Goal: Task Accomplishment & Management: Use online tool/utility

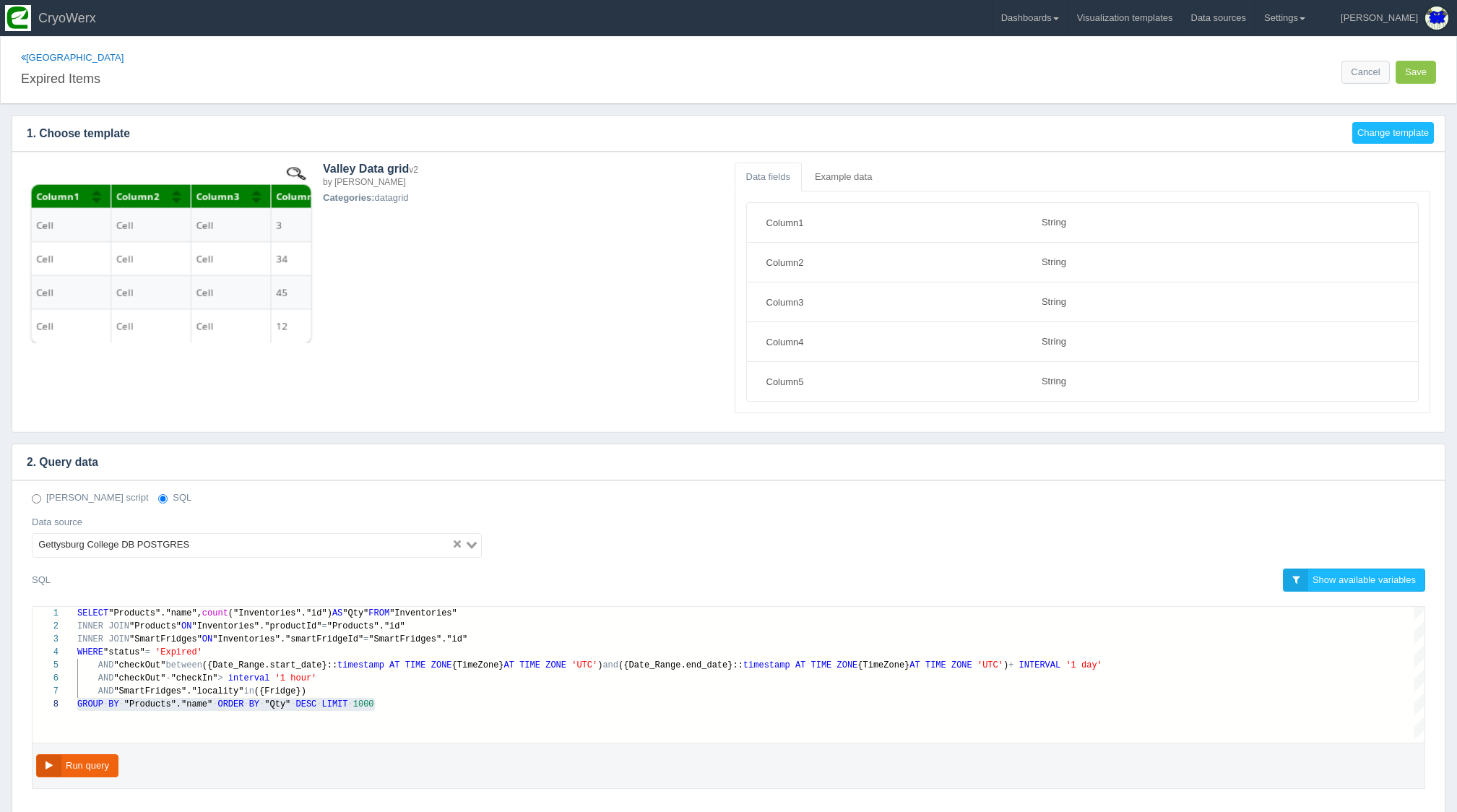
select select "string"
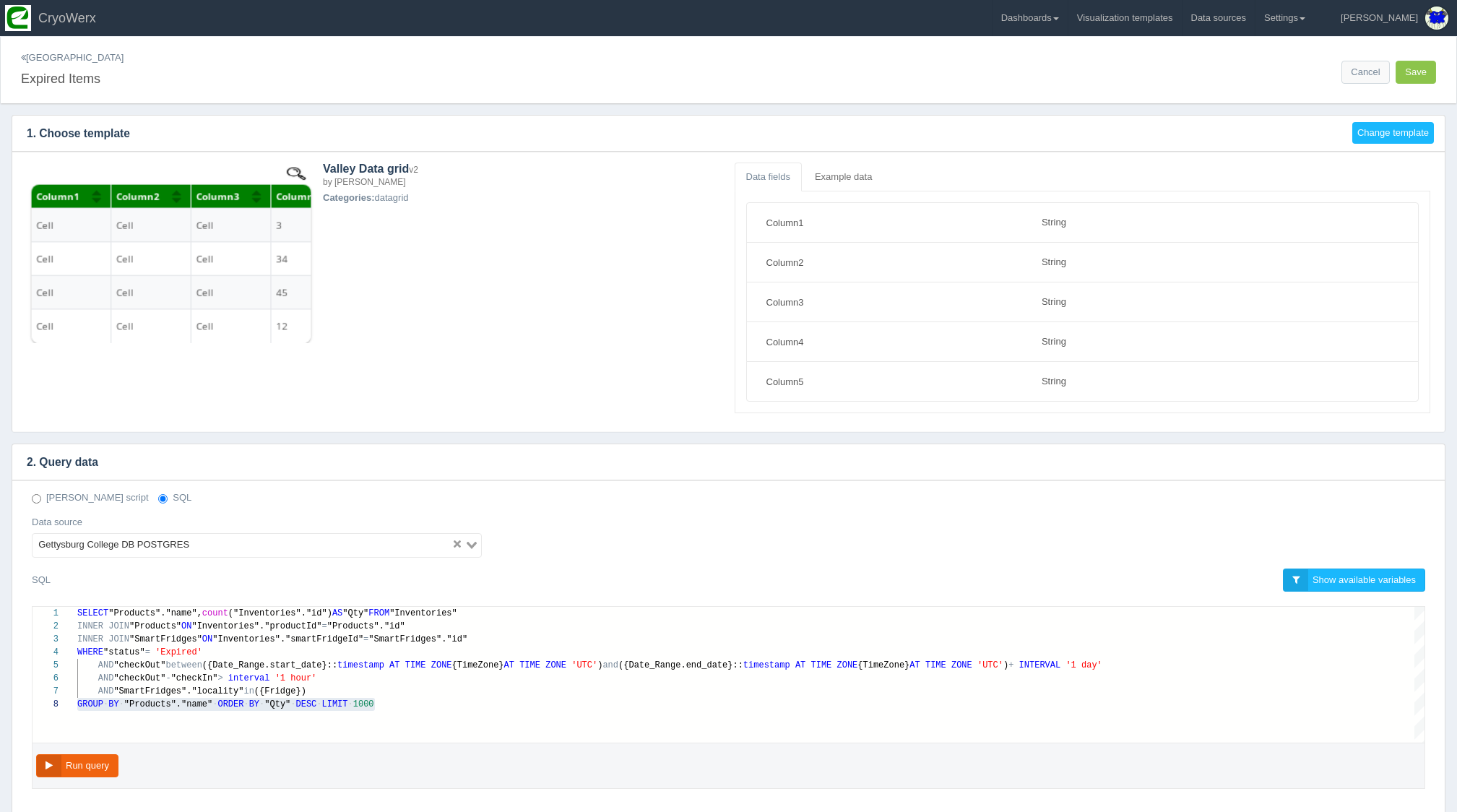
scroll to position [91, 0]
click at [27, 56] on link "[GEOGRAPHIC_DATA]" at bounding box center [72, 58] width 103 height 11
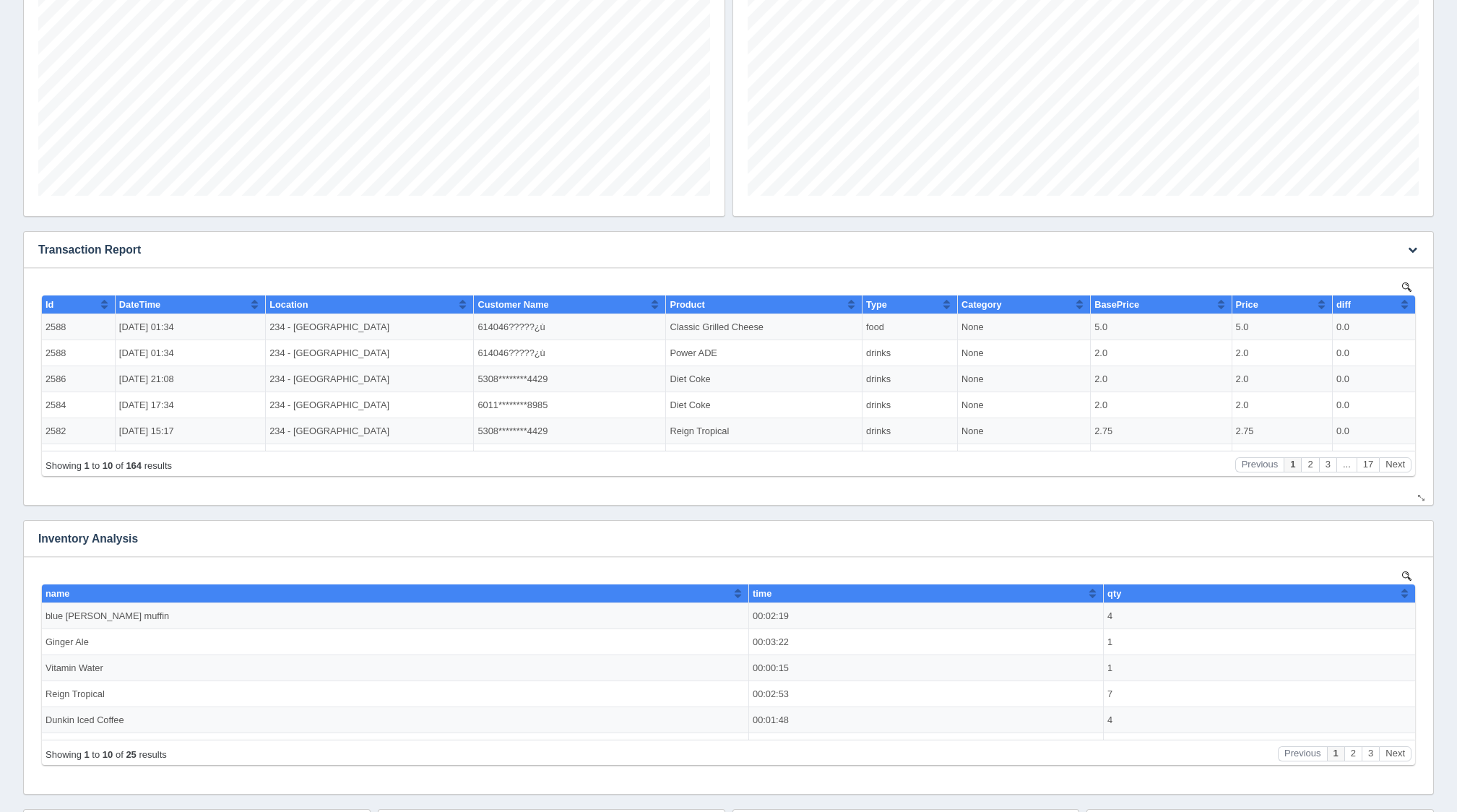
scroll to position [1128, 0]
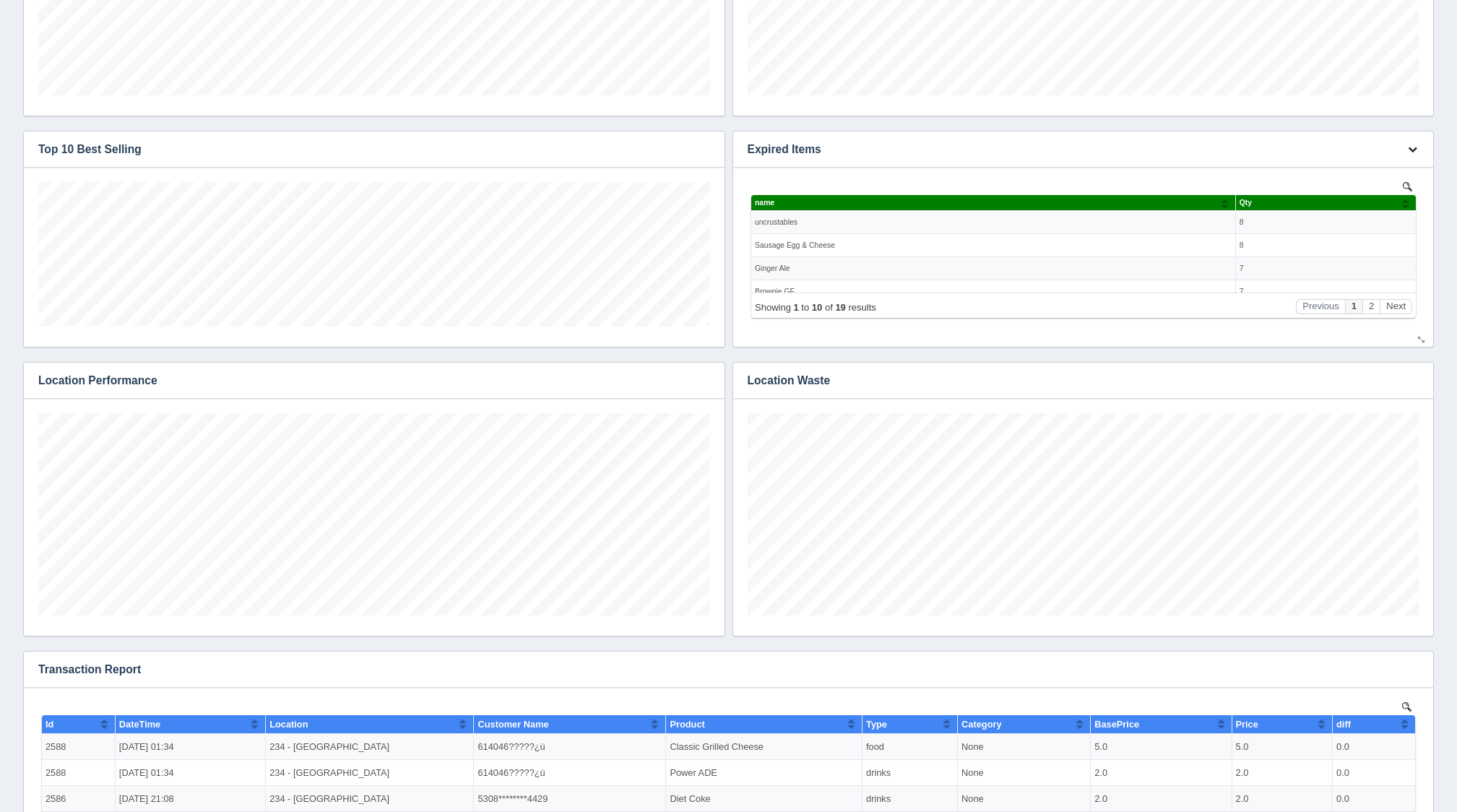
click at [1415, 147] on icon "button" at bounding box center [1412, 149] width 9 height 9
click at [1439, 194] on div "Add filter Date Date range Sql dropdown Deno dropdown Static dropdown Text fiel…" at bounding box center [728, 717] width 1434 height 2034
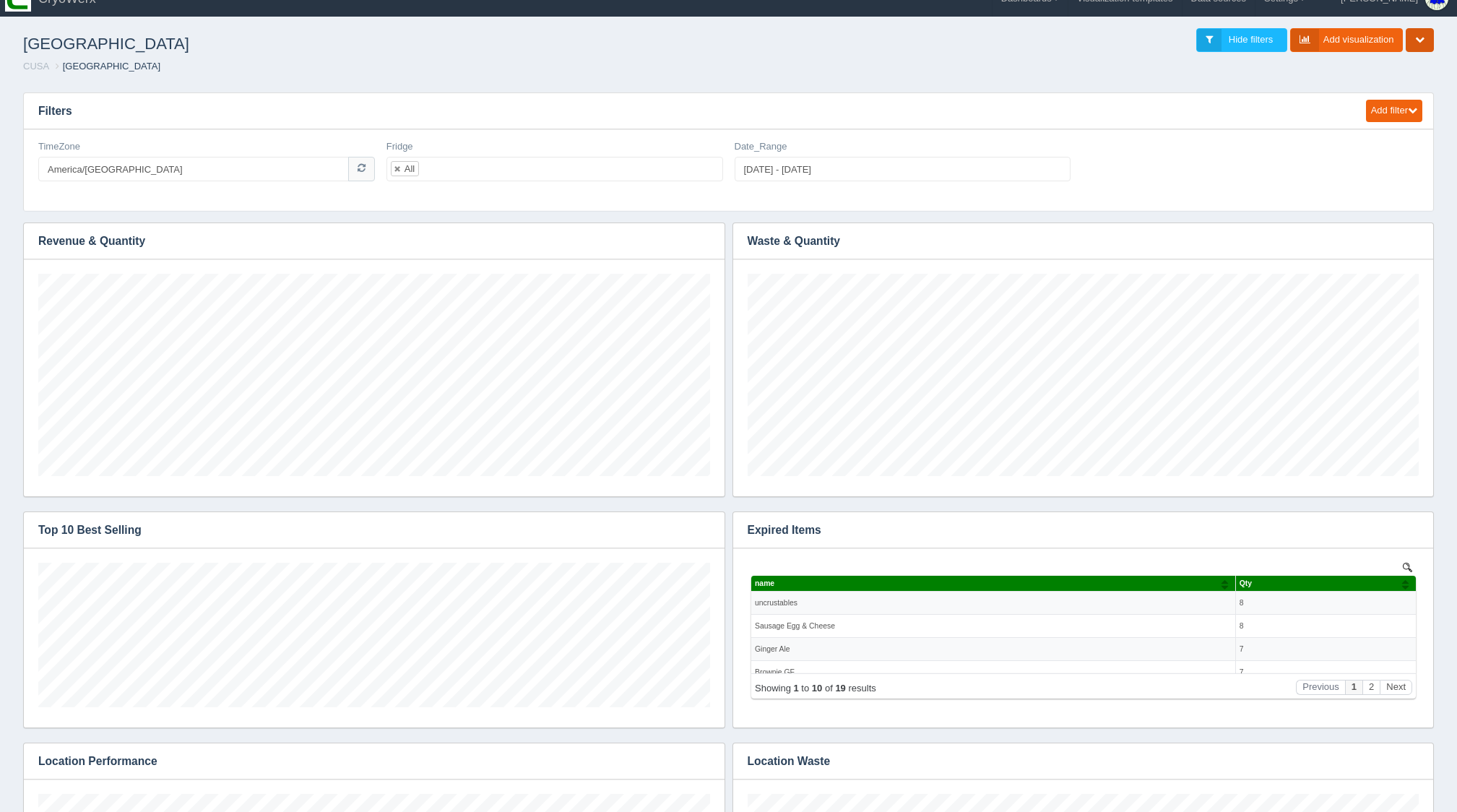
click at [1430, 33] on button "button" at bounding box center [1419, 40] width 28 height 23
click at [1378, 36] on link "Add visualization" at bounding box center [1347, 40] width 114 height 23
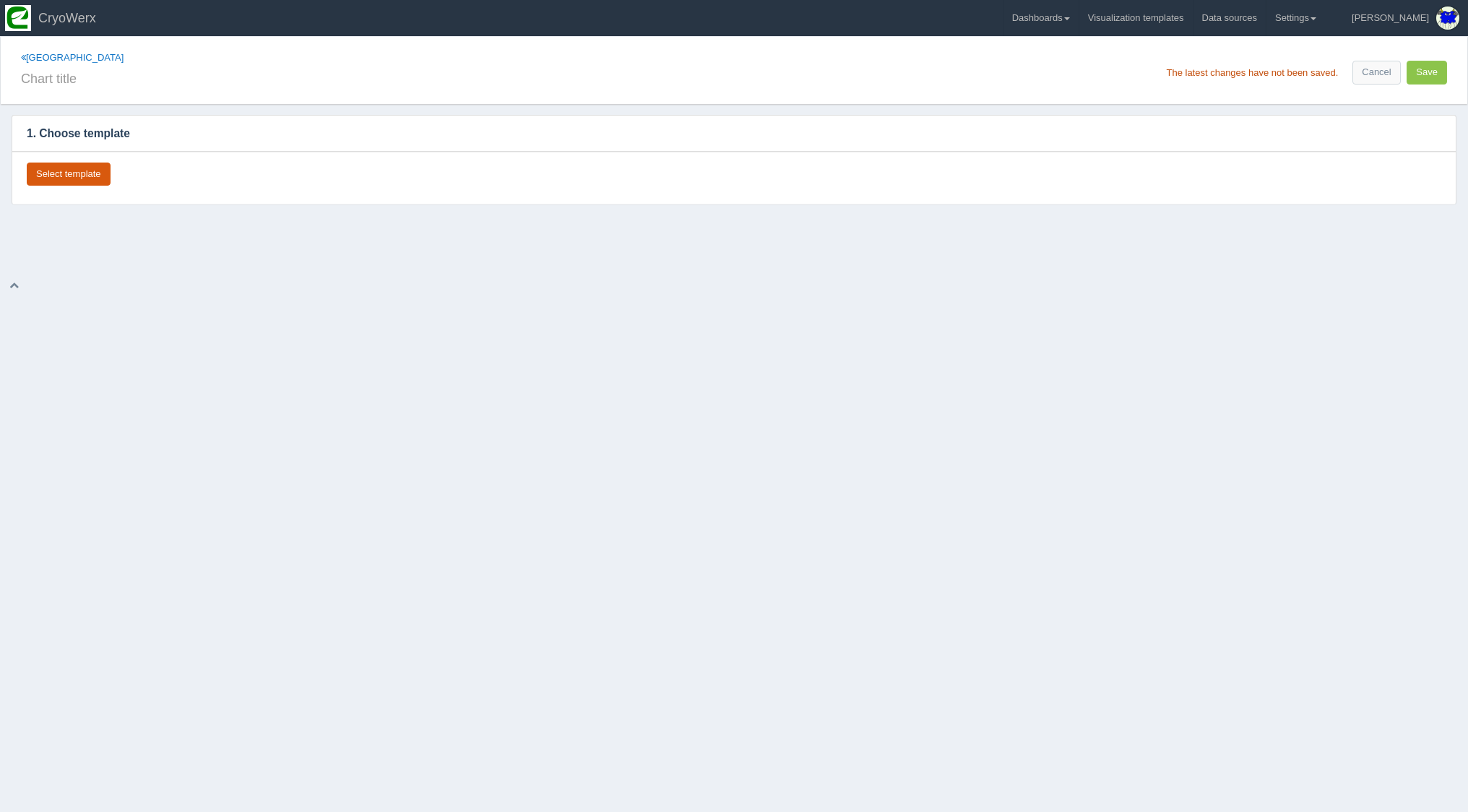
click at [87, 169] on button "Select template" at bounding box center [69, 174] width 84 height 23
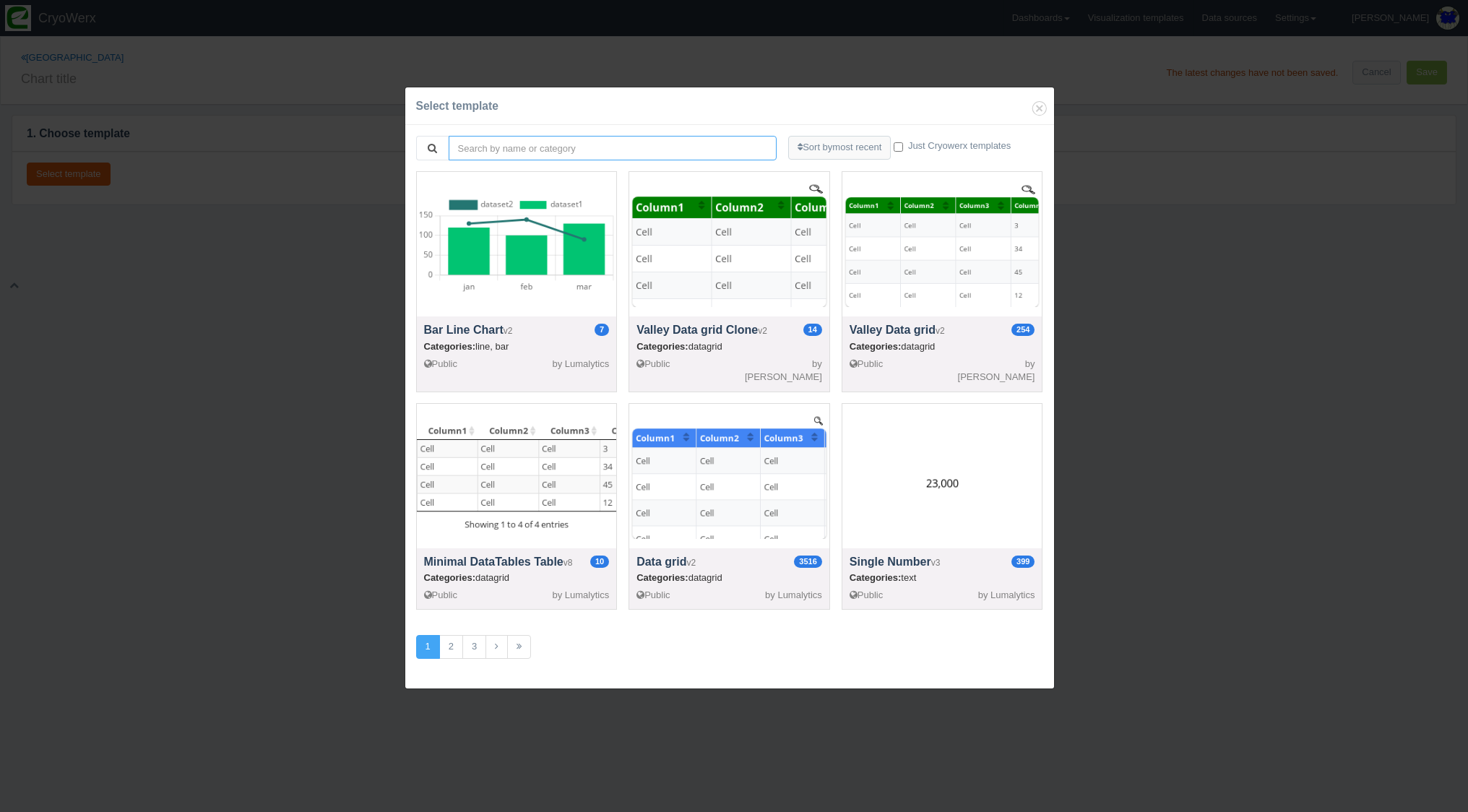
click at [643, 159] on input "search" at bounding box center [613, 148] width 329 height 24
type input "v"
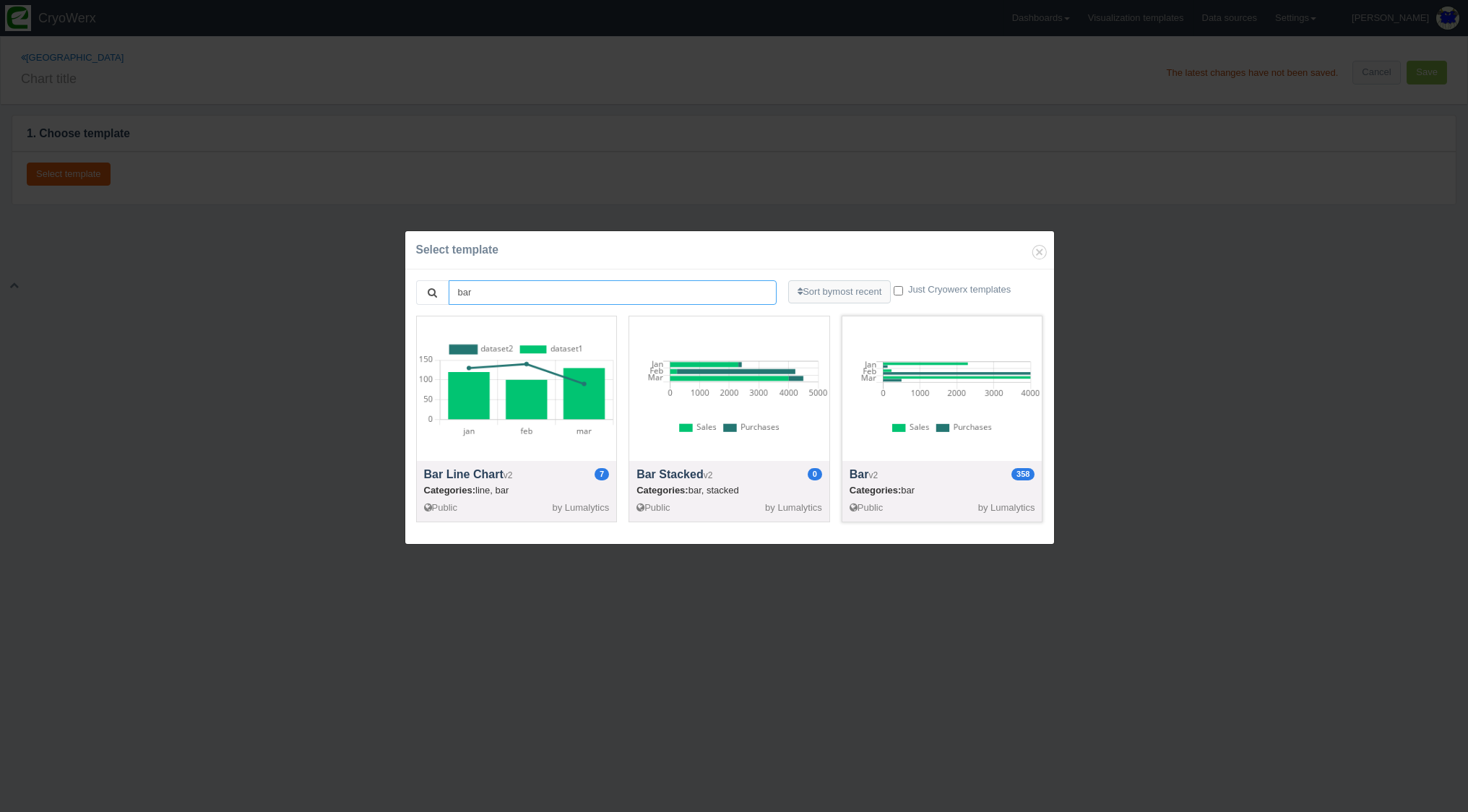
type input "bar"
click at [905, 443] on div at bounding box center [942, 388] width 200 height 144
select select "string"
select select "number"
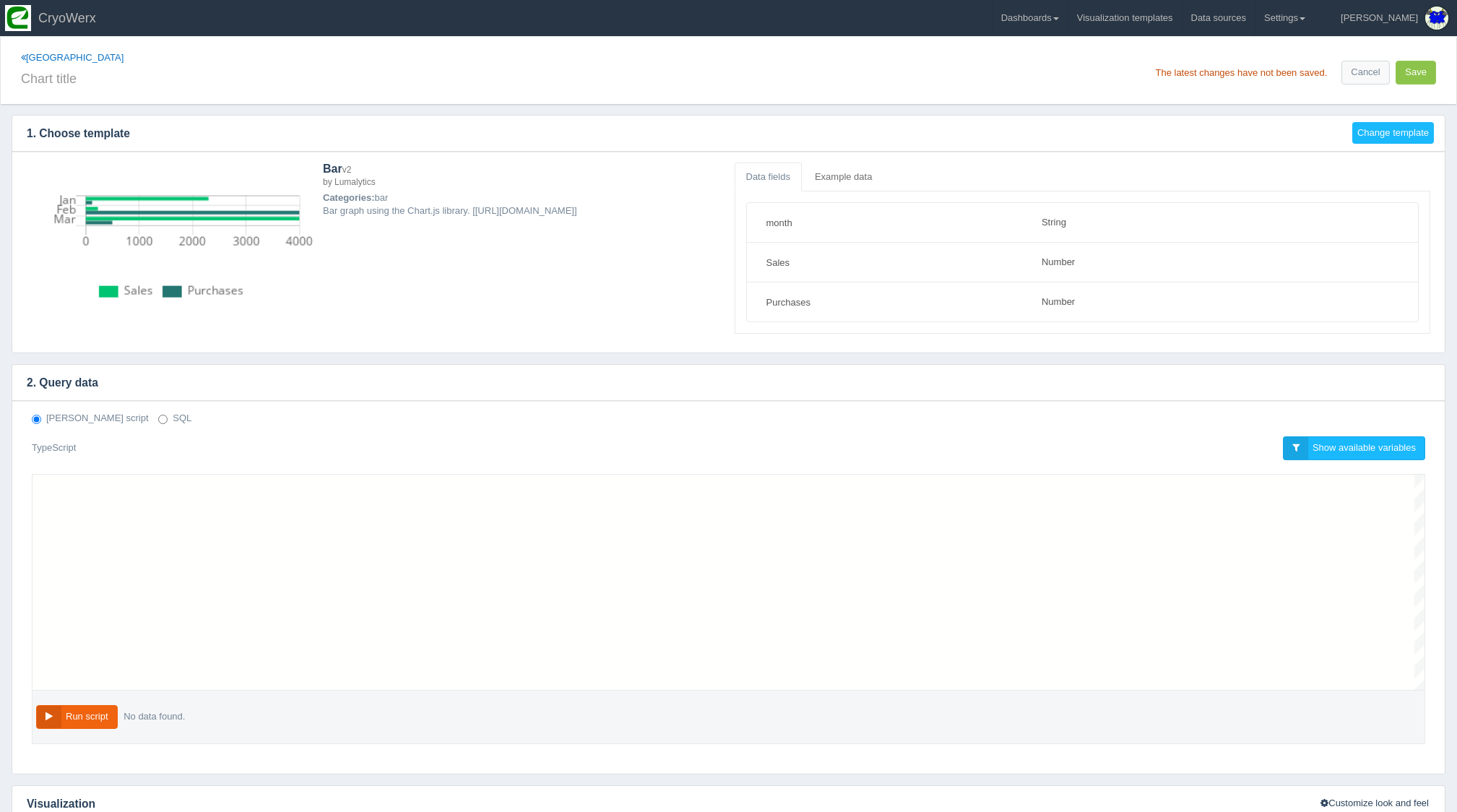
scroll to position [130, 0]
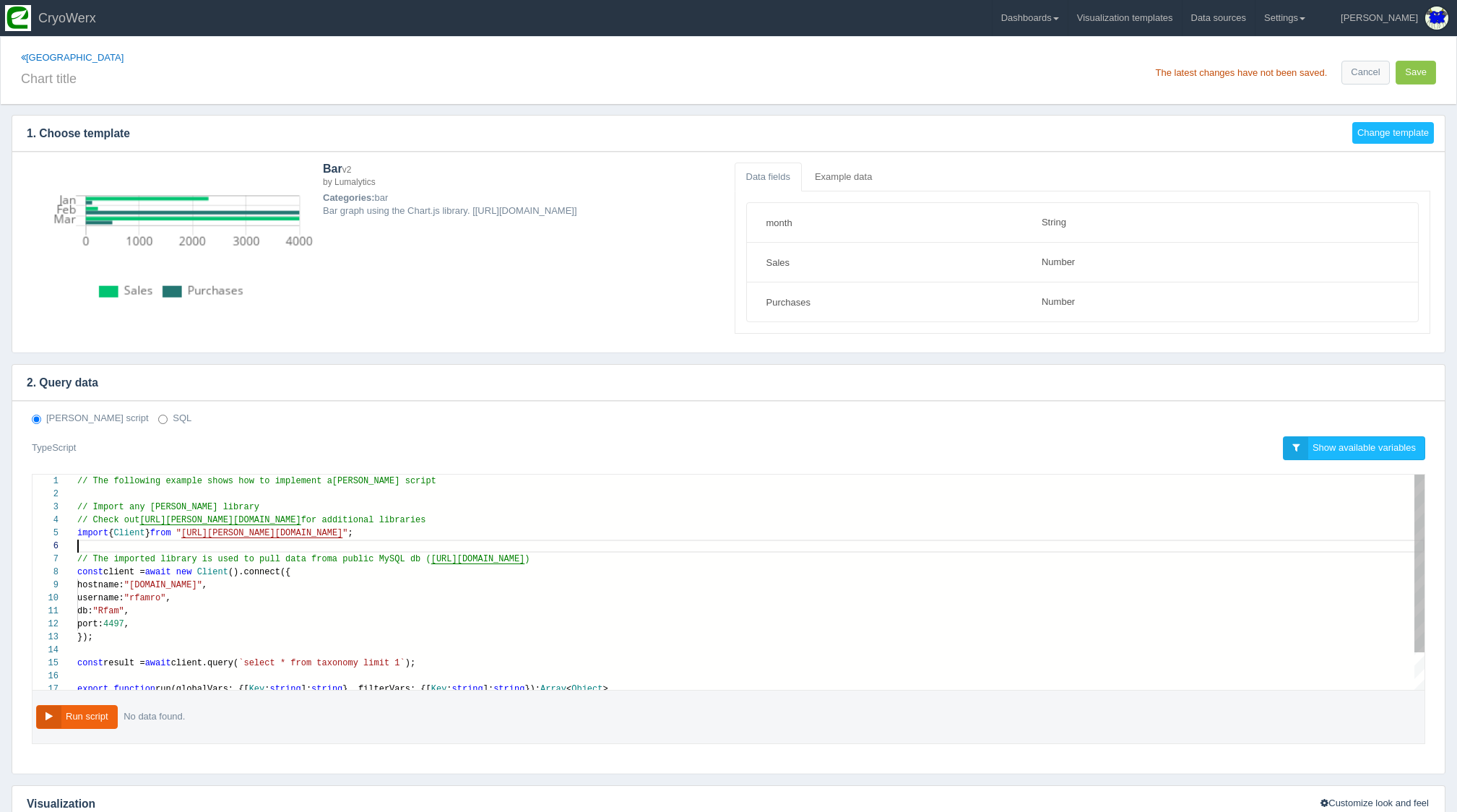
click at [586, 542] on div at bounding box center [751, 545] width 1347 height 13
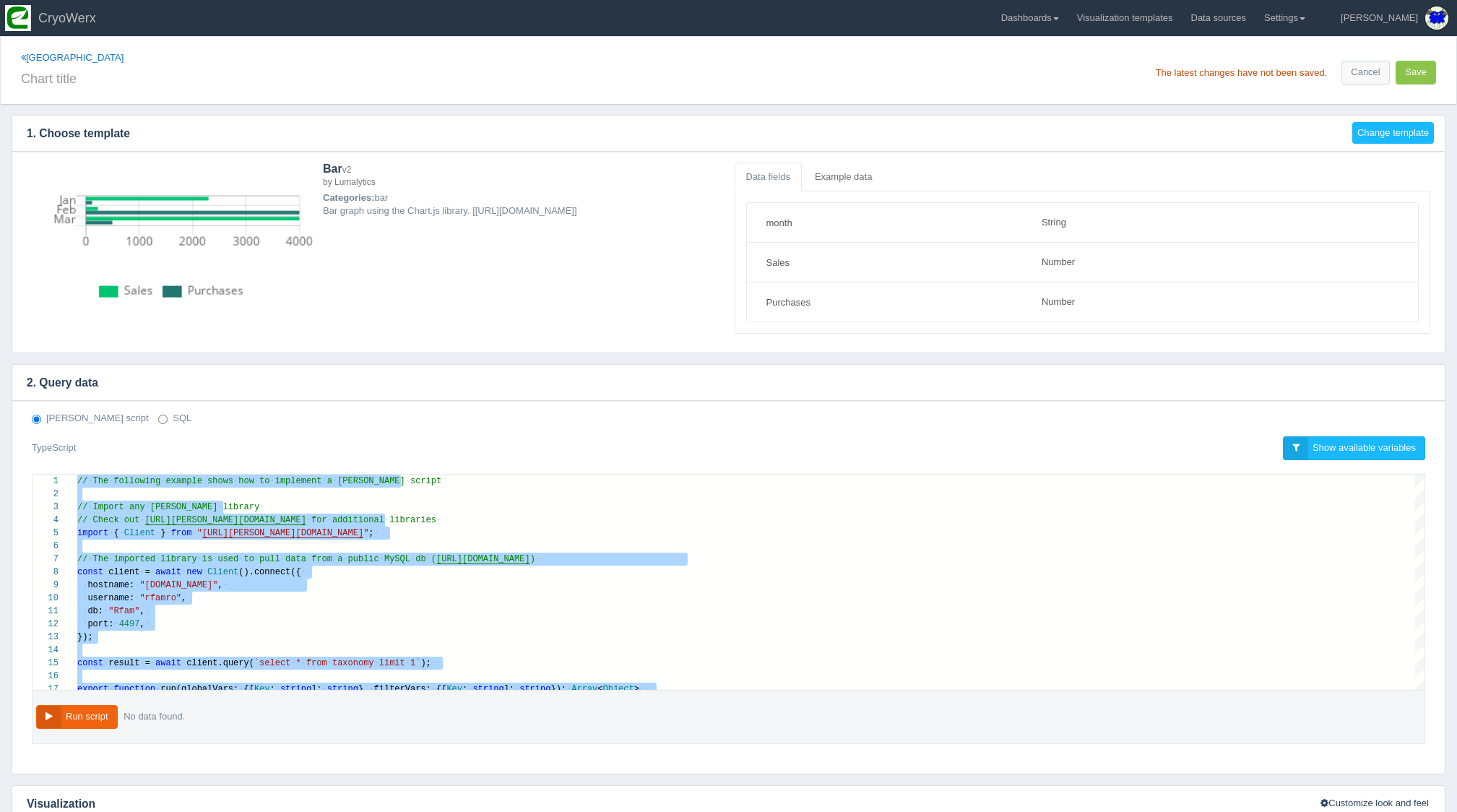
paste textarea "tId" = "Products"."id" INNER JOIN "SmartFridges" ON "Inventories"."smartFridgeI…"
type textarea "tId" = "Products"."id" INNER JOIN "SmartFridges" ON "Inventories"."smartFridgeI…"
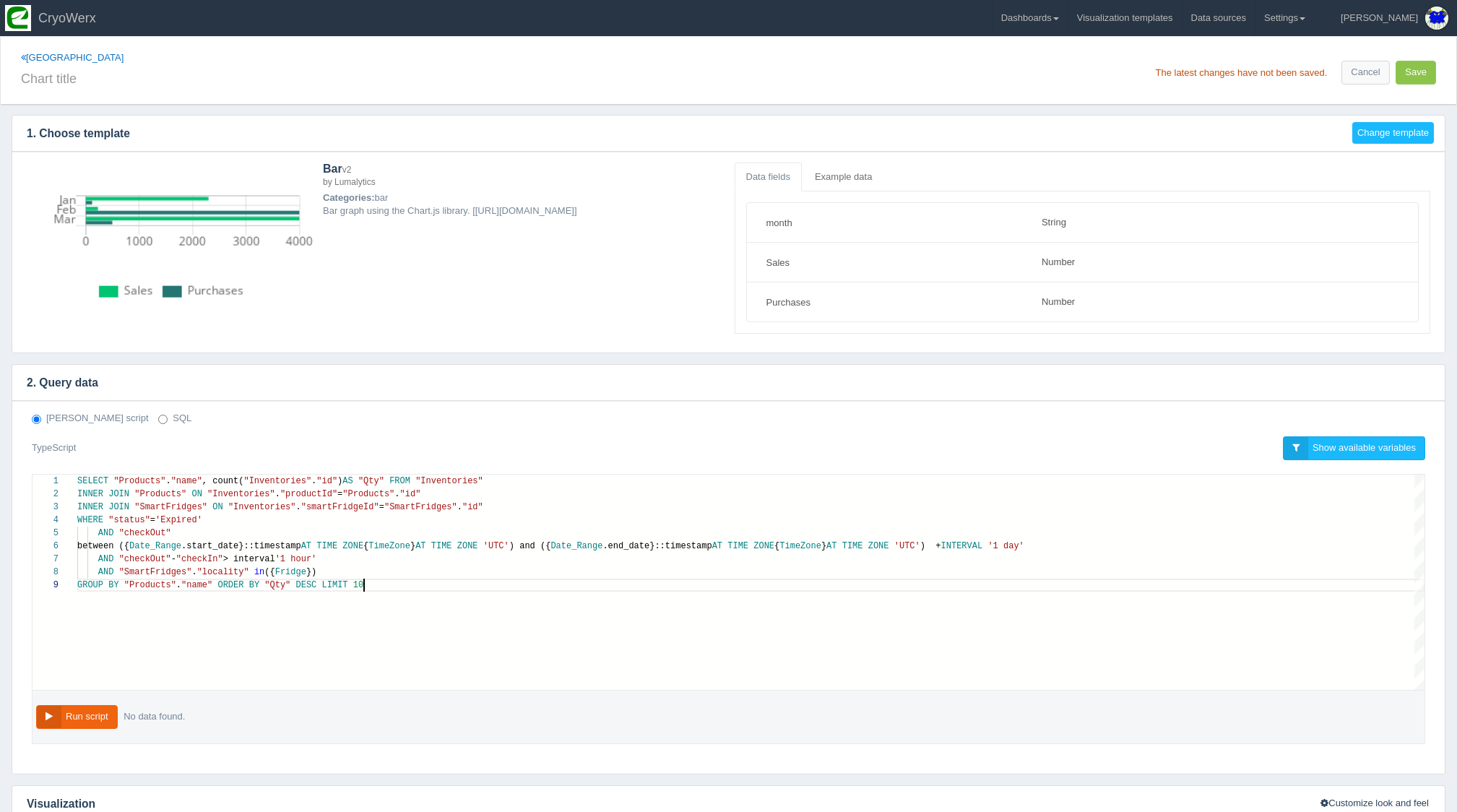
click at [158, 416] on input "SQL" at bounding box center [162, 419] width 9 height 9
radio input "true"
radio input "false"
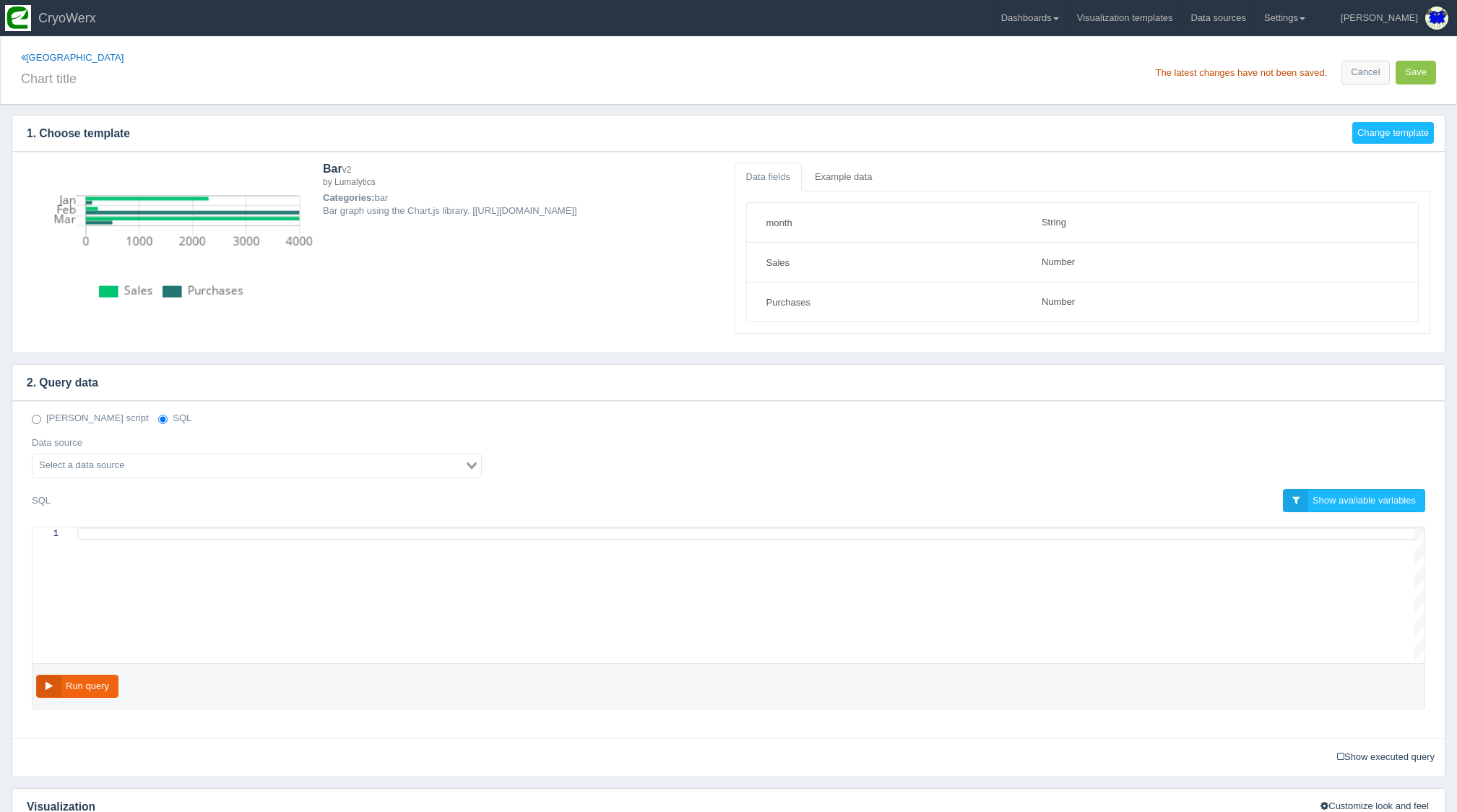
click at [188, 576] on div at bounding box center [751, 595] width 1347 height 136
paste textarea "tId" = "Products"."id" INNER JOIN "SmartFridges" ON "Inventories"."smartFridgeI…"
type textarea "tId" = "Products"."id" INNER JOIN "SmartFridges" ON "Inventories"."smartFridgeI…"
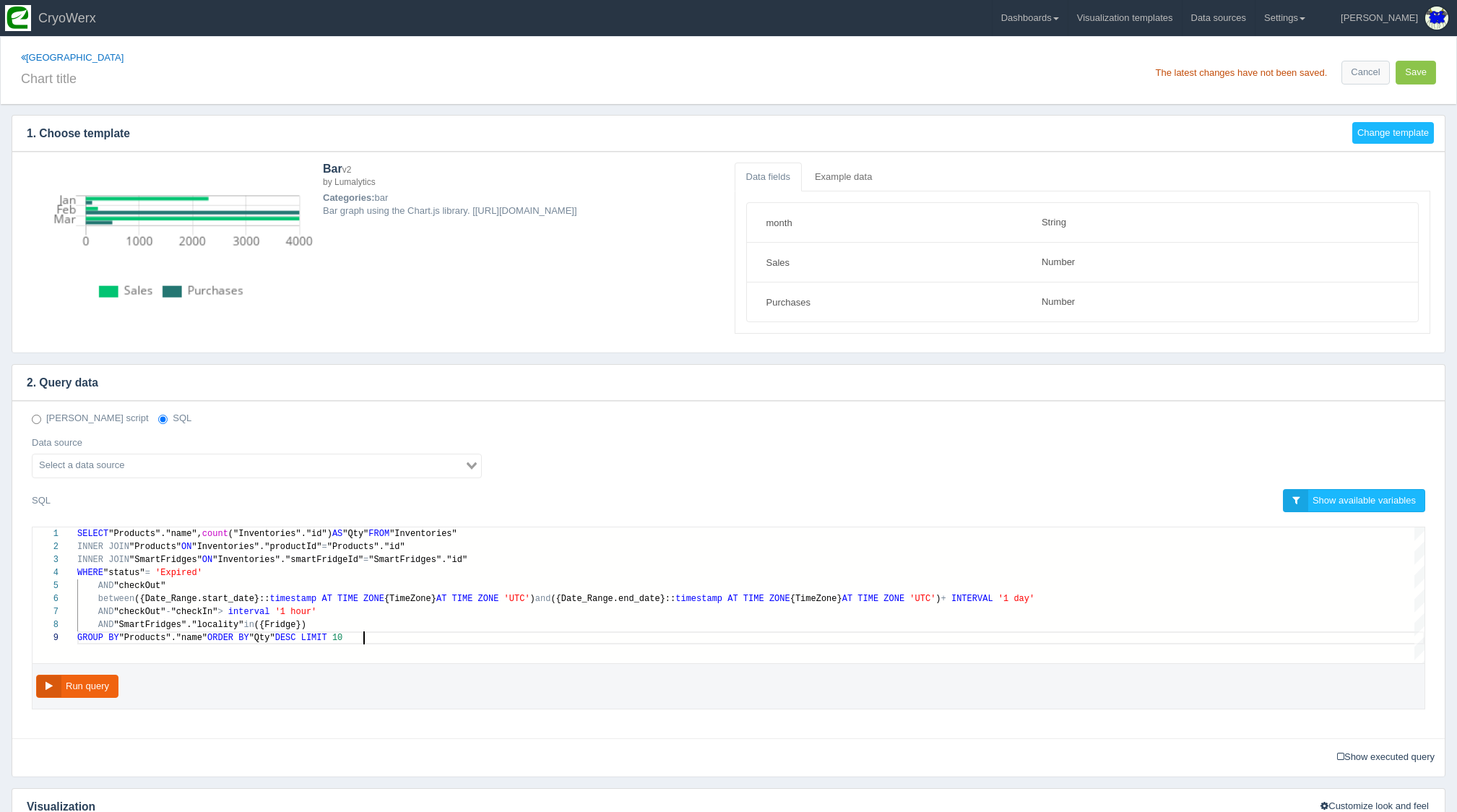
click at [150, 468] on input "Search for option" at bounding box center [249, 465] width 429 height 17
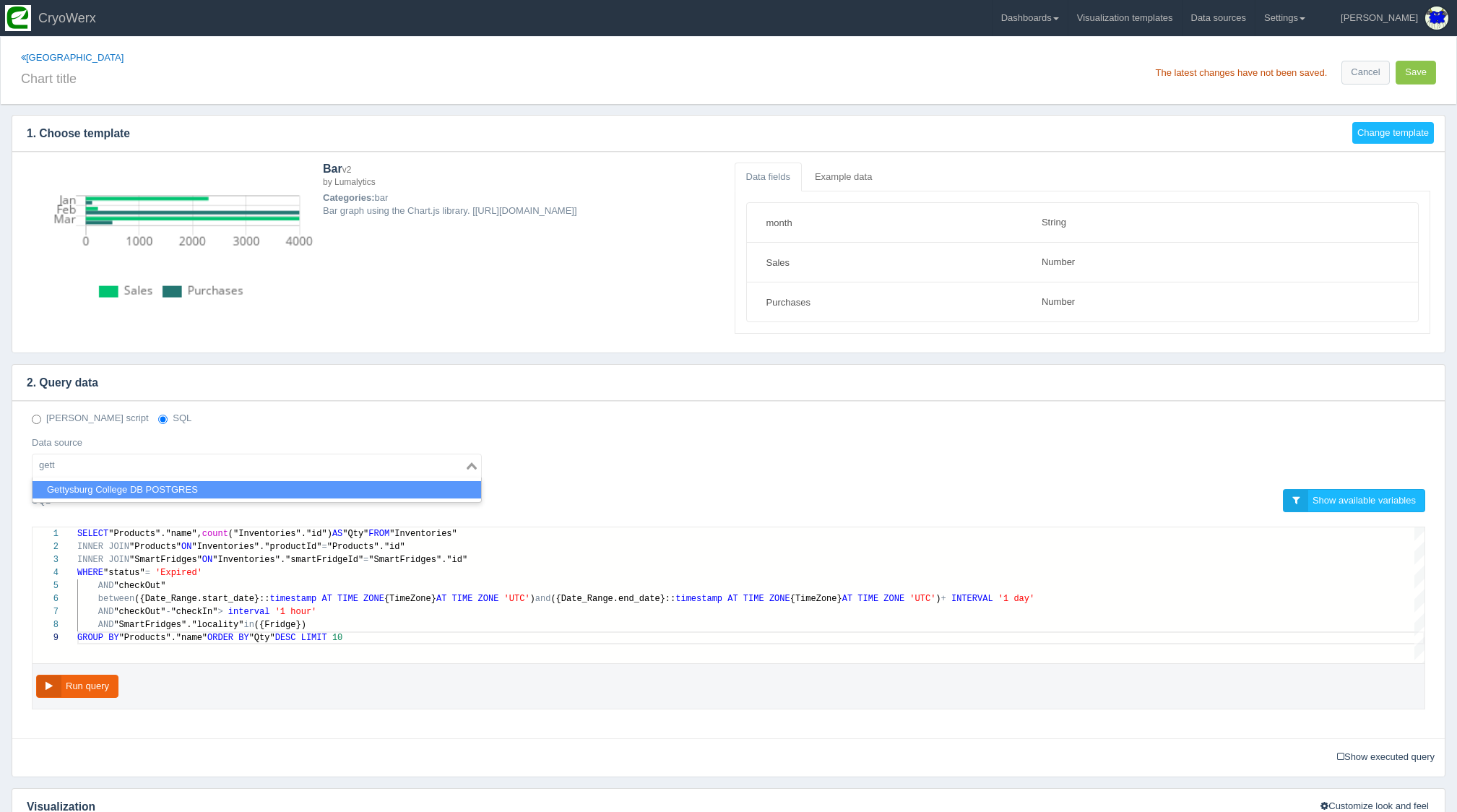
type input "gett"
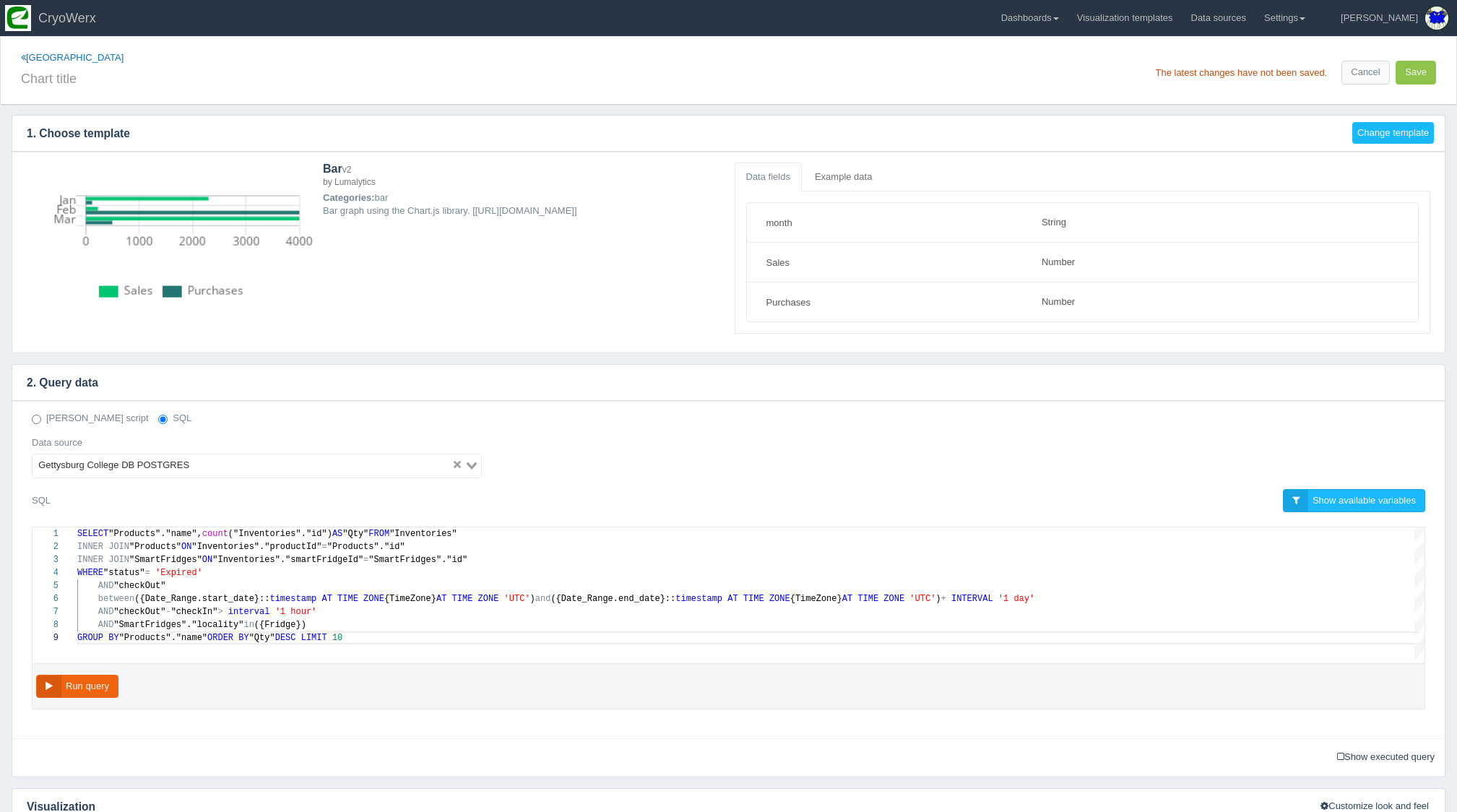
scroll to position [4, 0]
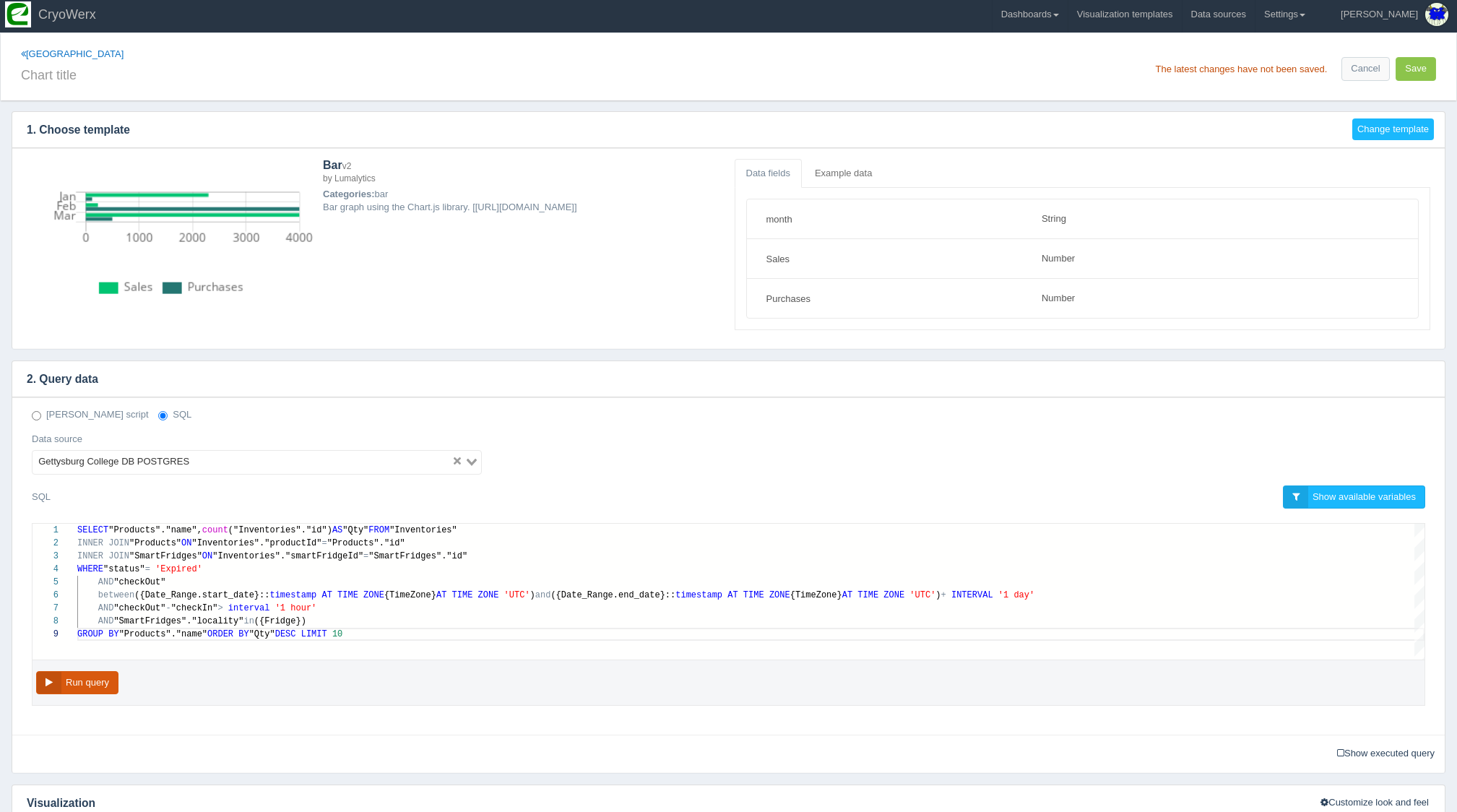
click at [83, 689] on button "Run query" at bounding box center [77, 682] width 82 height 23
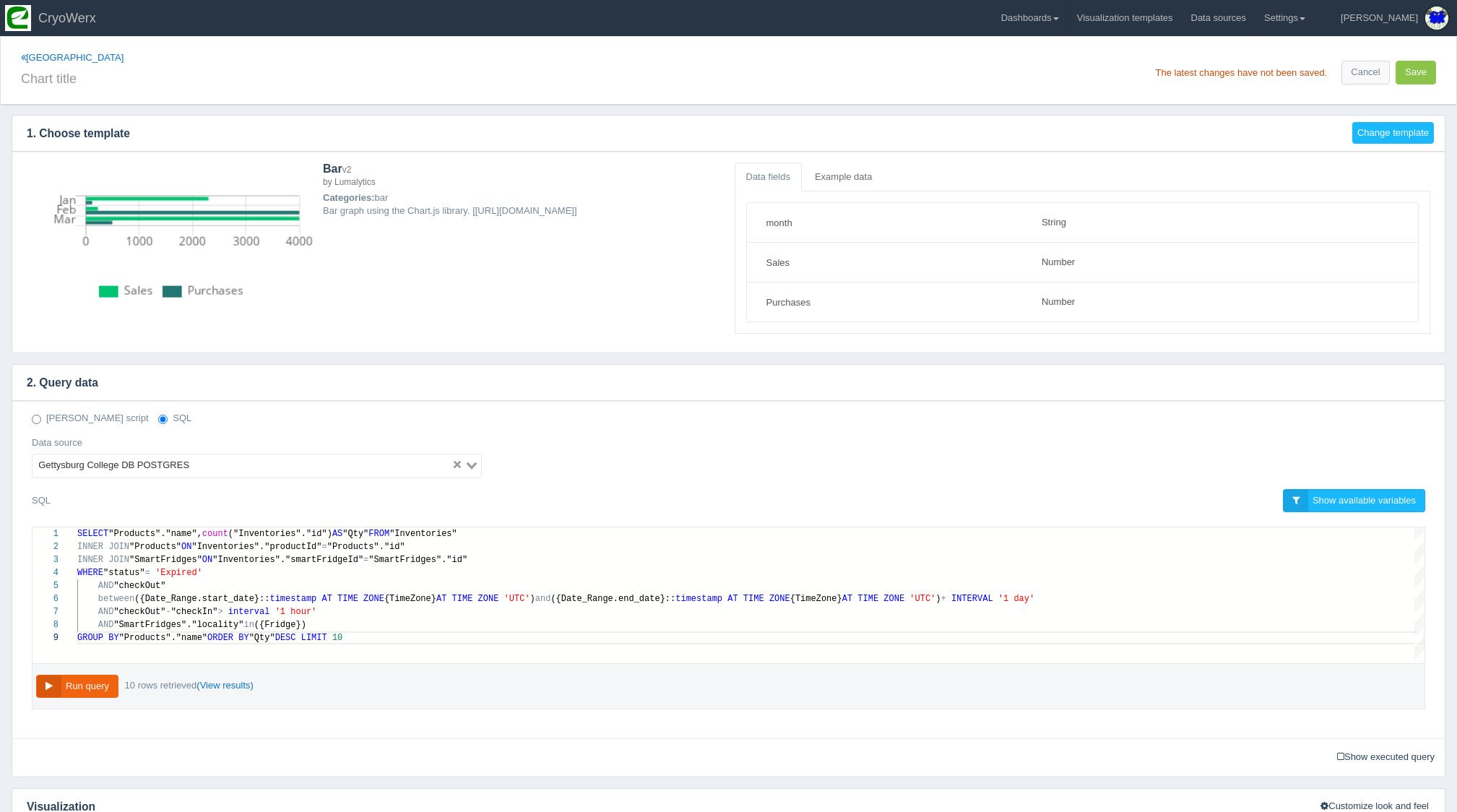
scroll to position [0, 0]
click at [1417, 76] on button "Save" at bounding box center [1416, 72] width 41 height 23
click at [344, 65] on input "text" at bounding box center [371, 77] width 702 height 24
paste input "Top 10 Expired Items"
type input "Top 10 Expired Items"
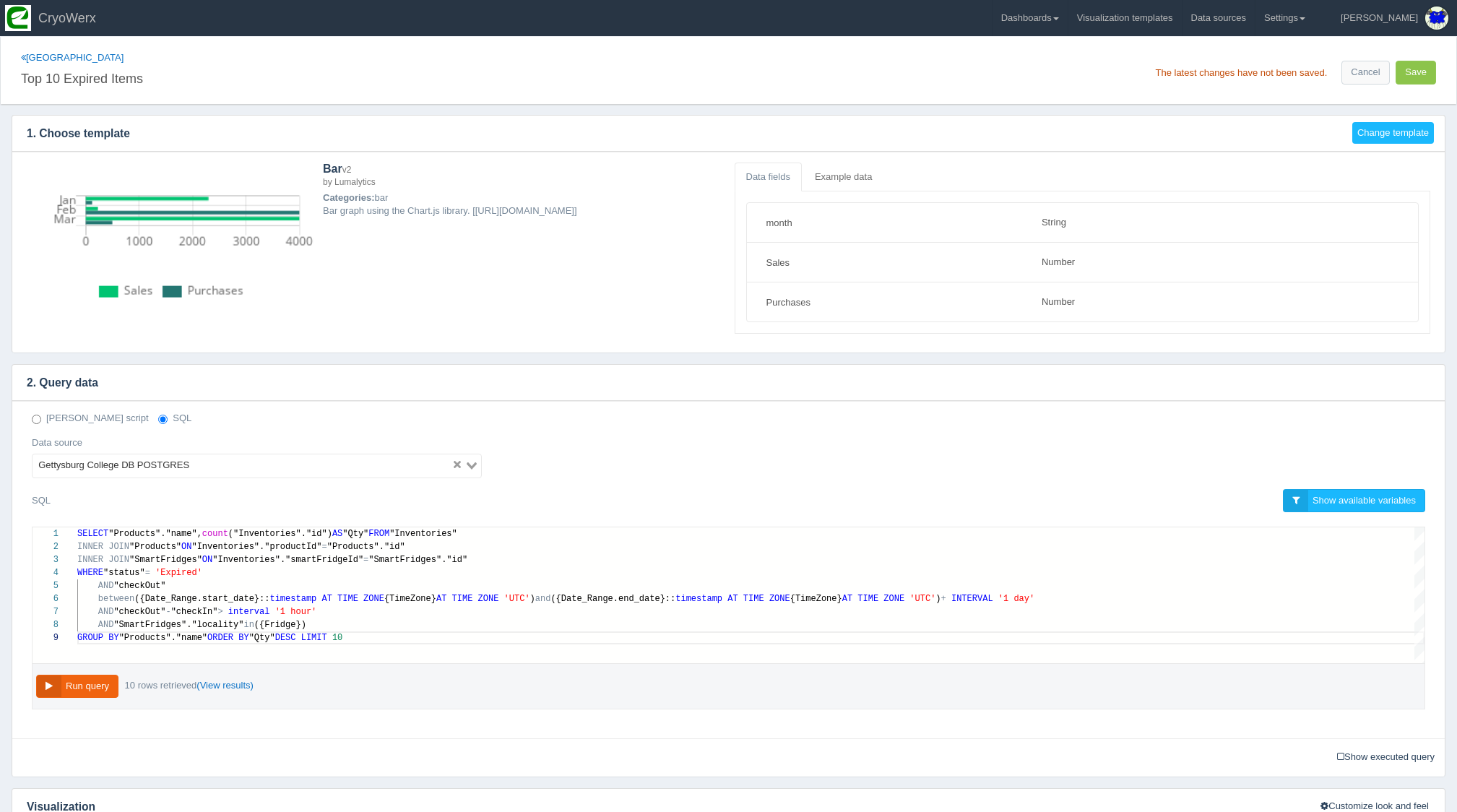
click at [1007, 131] on h4 "1. Choose template" at bounding box center [677, 133] width 1329 height 36
click at [1425, 75] on button "Save" at bounding box center [1416, 72] width 41 height 23
select select "string"
select select "number"
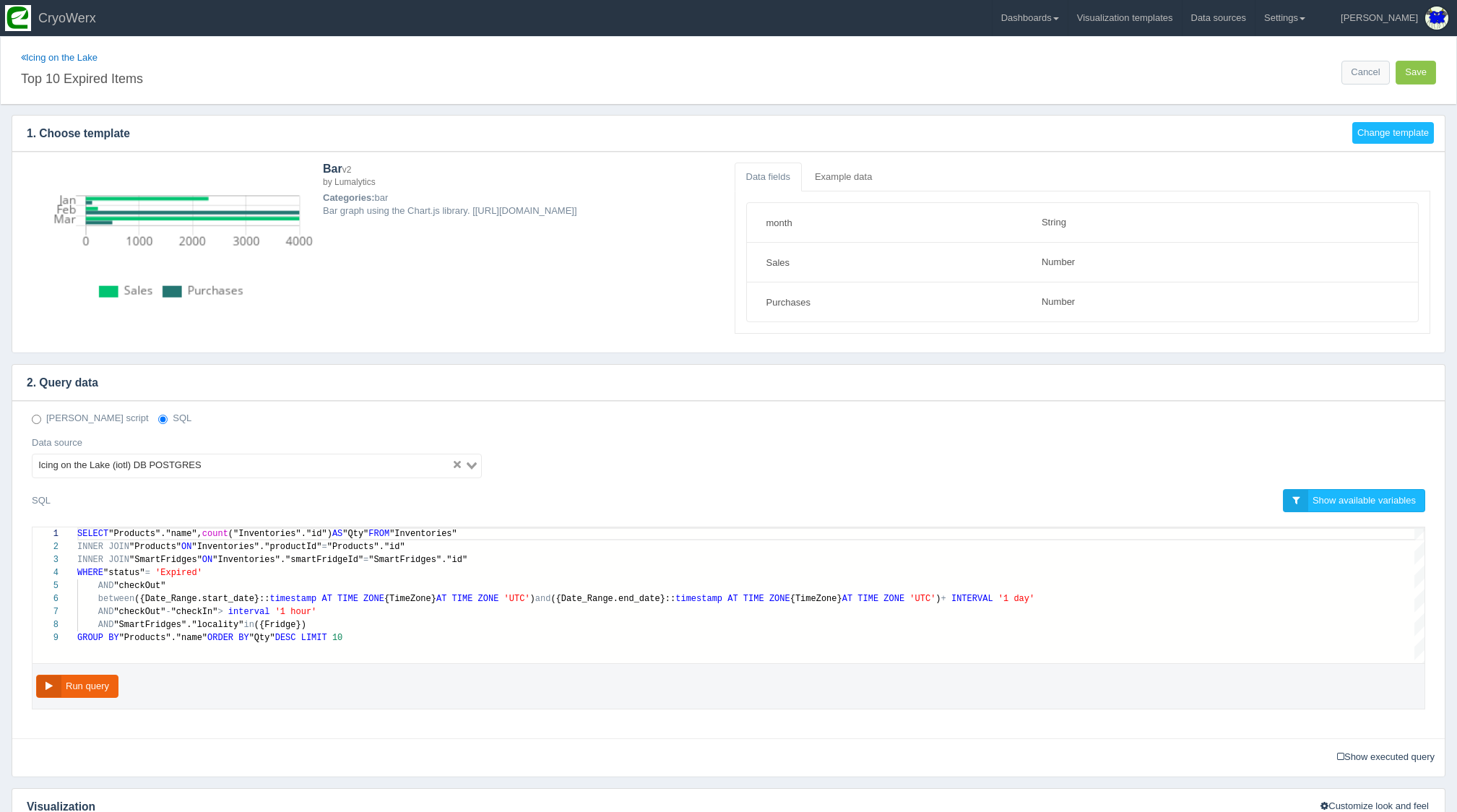
scroll to position [78, 0]
type textarea "SELECT "Products"."name", count("Inventories"."id") AS "Qty" FROM "Inventories"…"
click at [598, 602] on div "between ({Date_Range.start_date}:: timestamp AT TIME ZONE {TimeZone} AT TIME ZO…" at bounding box center [751, 598] width 1347 height 13
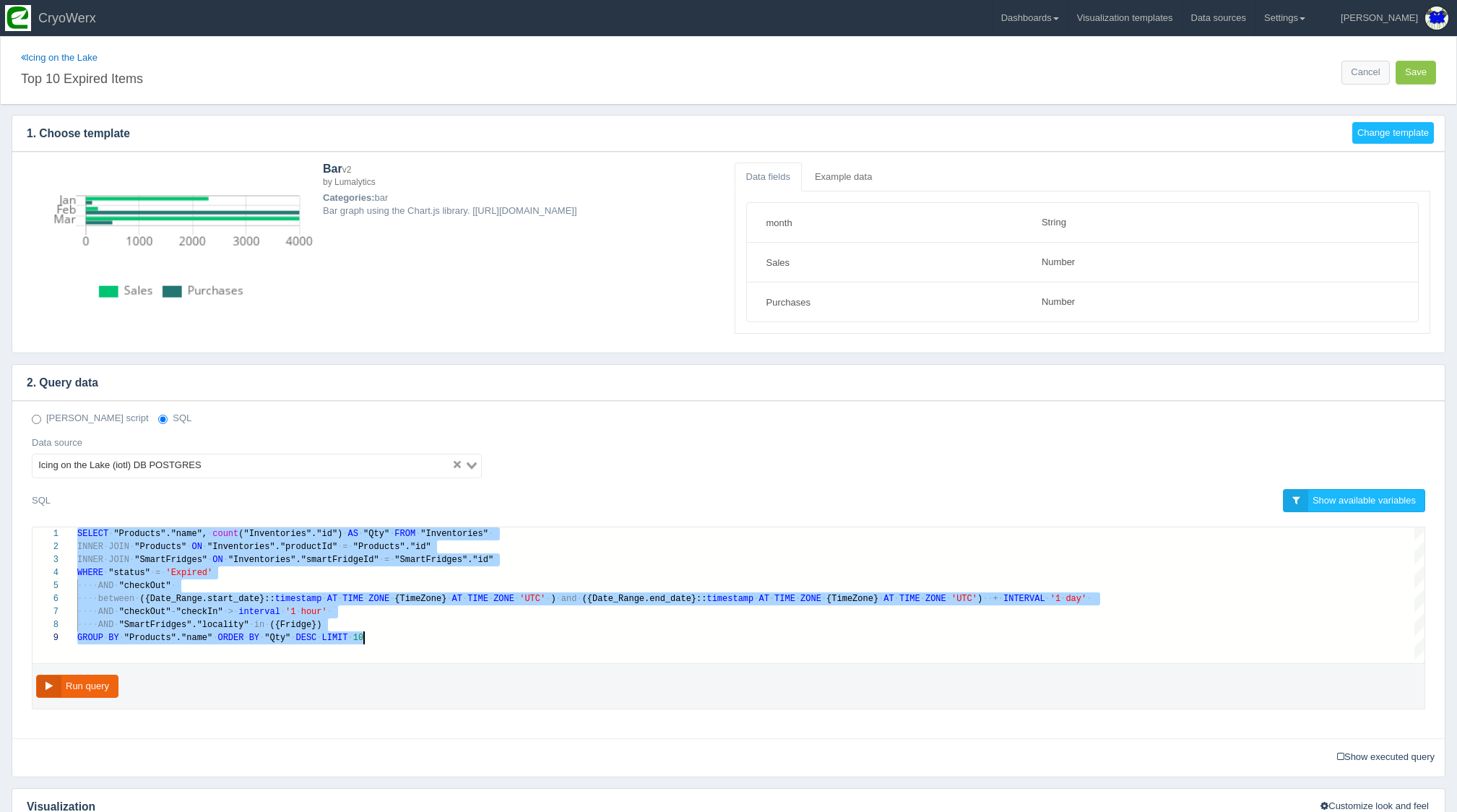
scroll to position [0, 287]
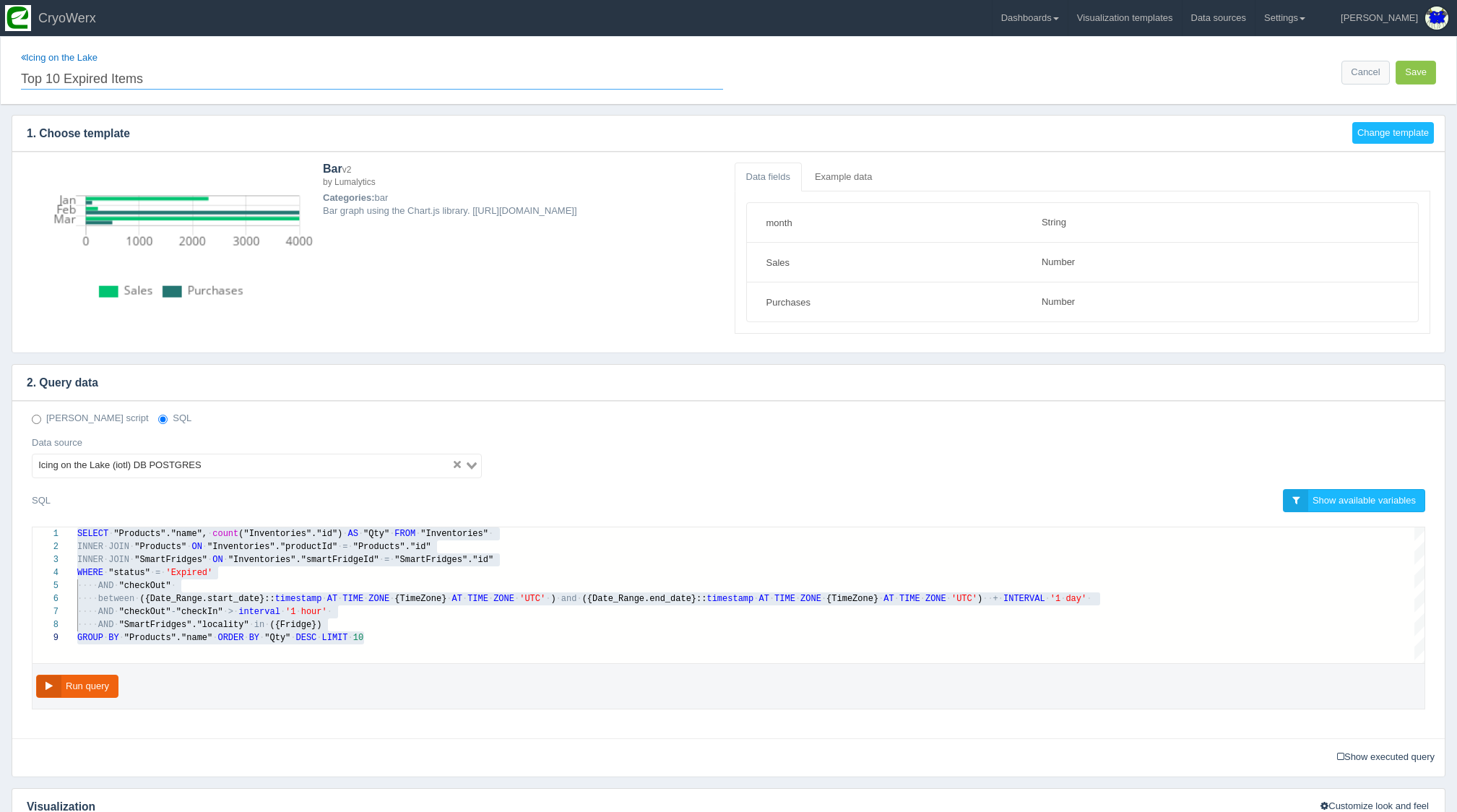
click at [227, 83] on input "Top 10 Expired Items" at bounding box center [371, 77] width 702 height 24
type input "Top 10 Expired Items"
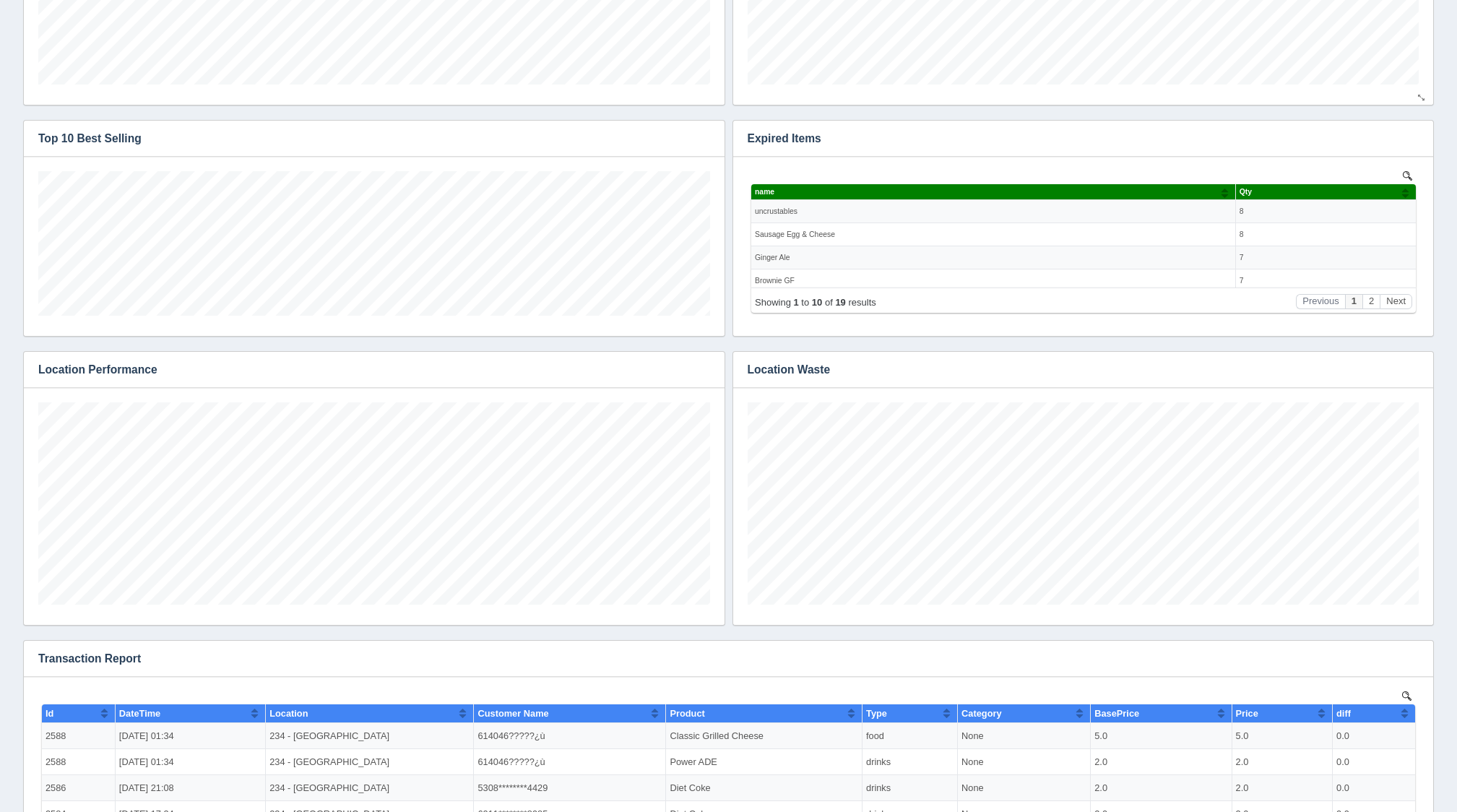
scroll to position [202, 672]
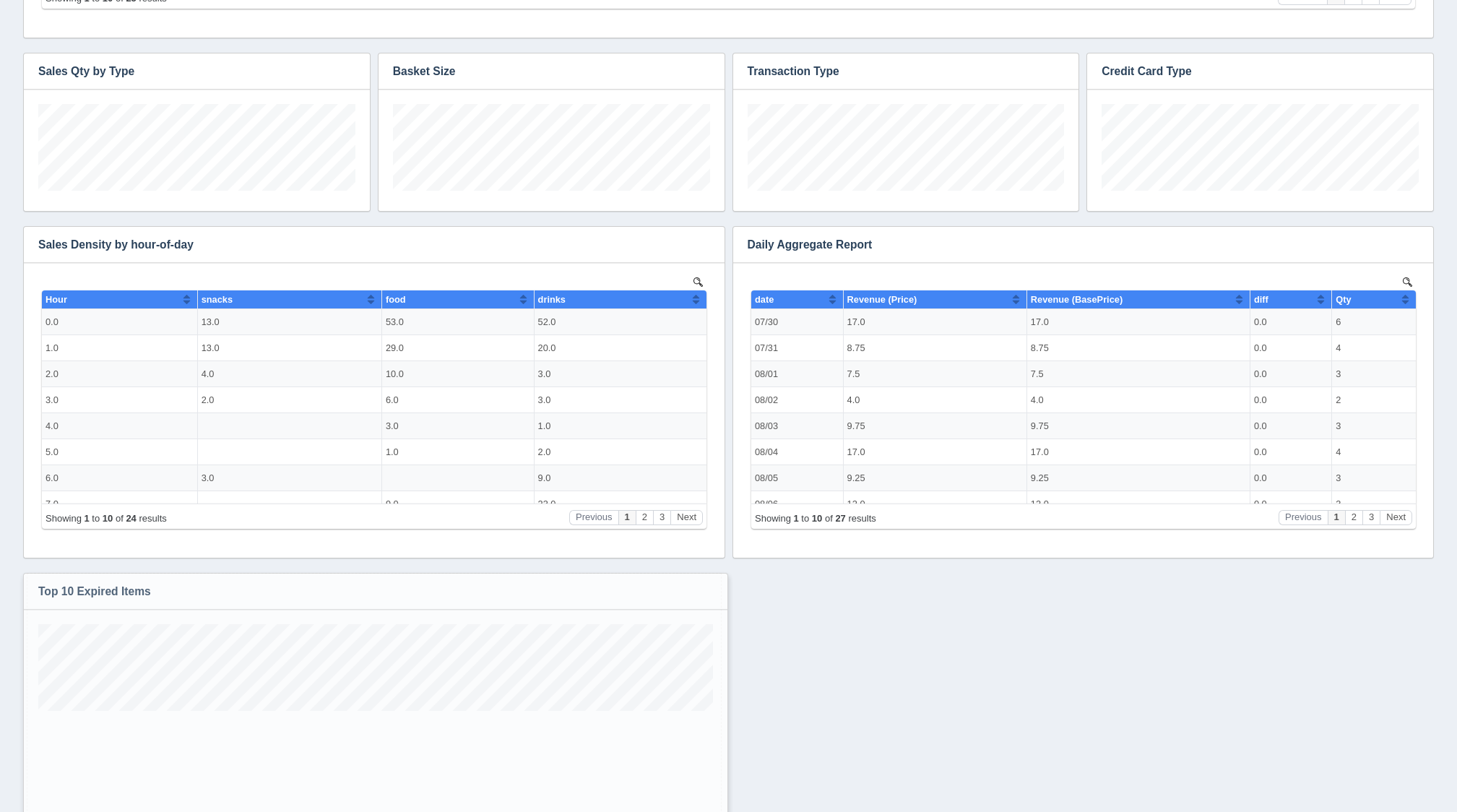
drag, startPoint x: 713, startPoint y: 725, endPoint x: 716, endPoint y: 828, distance: 103.0
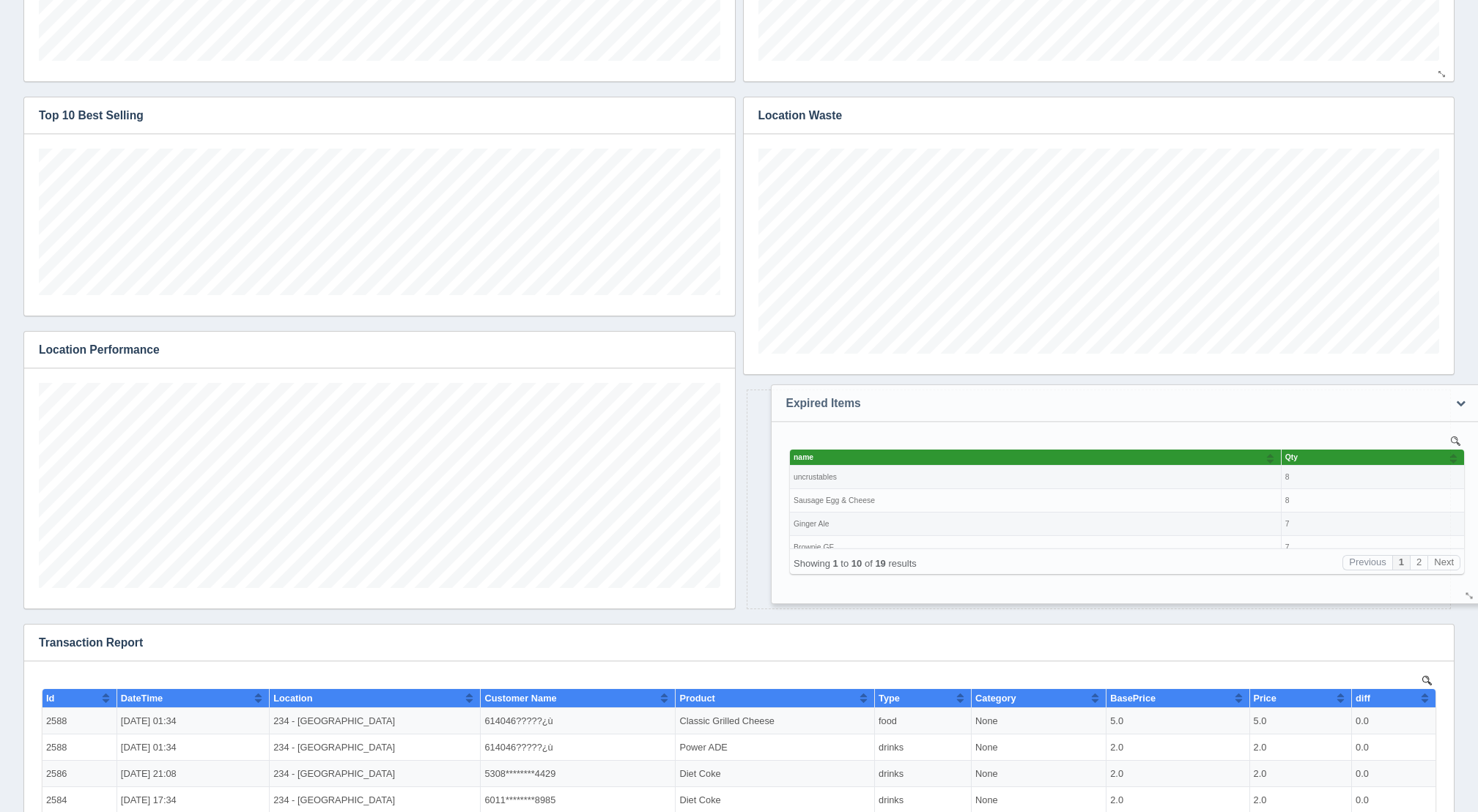
drag, startPoint x: 851, startPoint y: 111, endPoint x: 875, endPoint y: 395, distance: 285.0
click at [875, 395] on h3 "Expired Items" at bounding box center [1105, 403] width 666 height 37
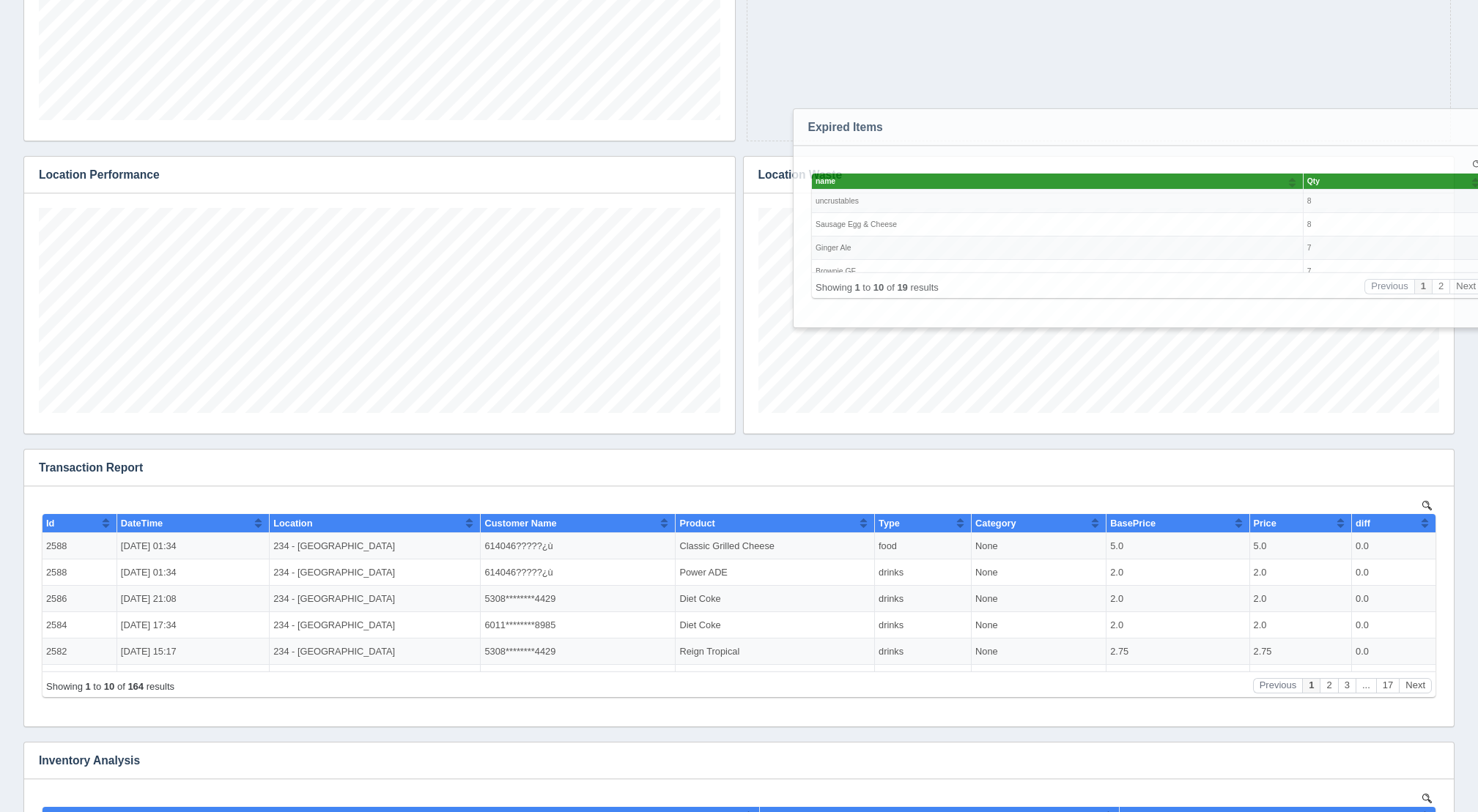
drag, startPoint x: 877, startPoint y: 228, endPoint x: 926, endPoint y: 121, distance: 117.7
click at [926, 121] on h3 "Expired Items" at bounding box center [1127, 127] width 666 height 37
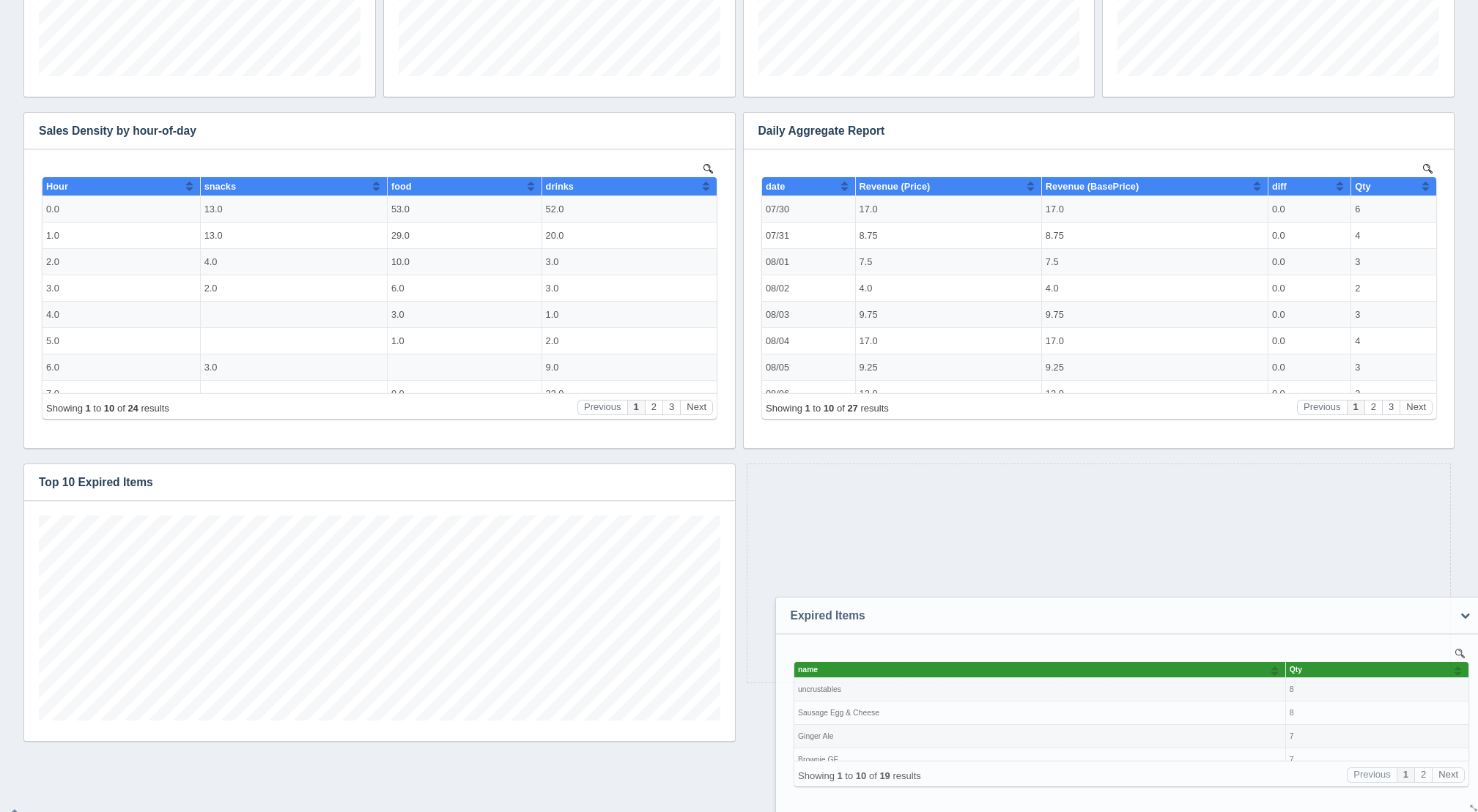
drag, startPoint x: 909, startPoint y: 35, endPoint x: 952, endPoint y: 608, distance: 574.6
click at [952, 608] on h3 "Expired Items" at bounding box center [1108, 616] width 666 height 37
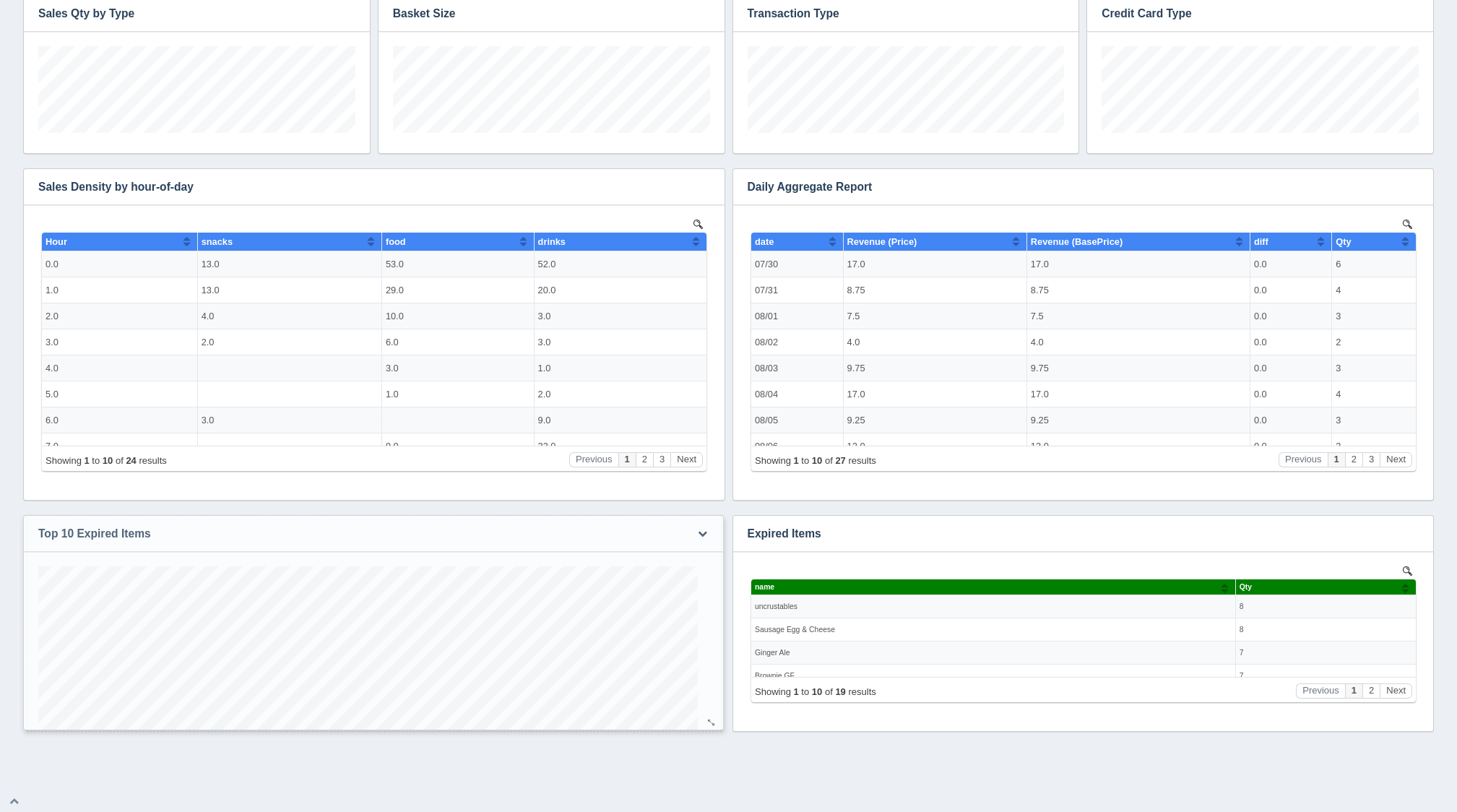
click at [710, 719] on div at bounding box center [711, 723] width 12 height 11
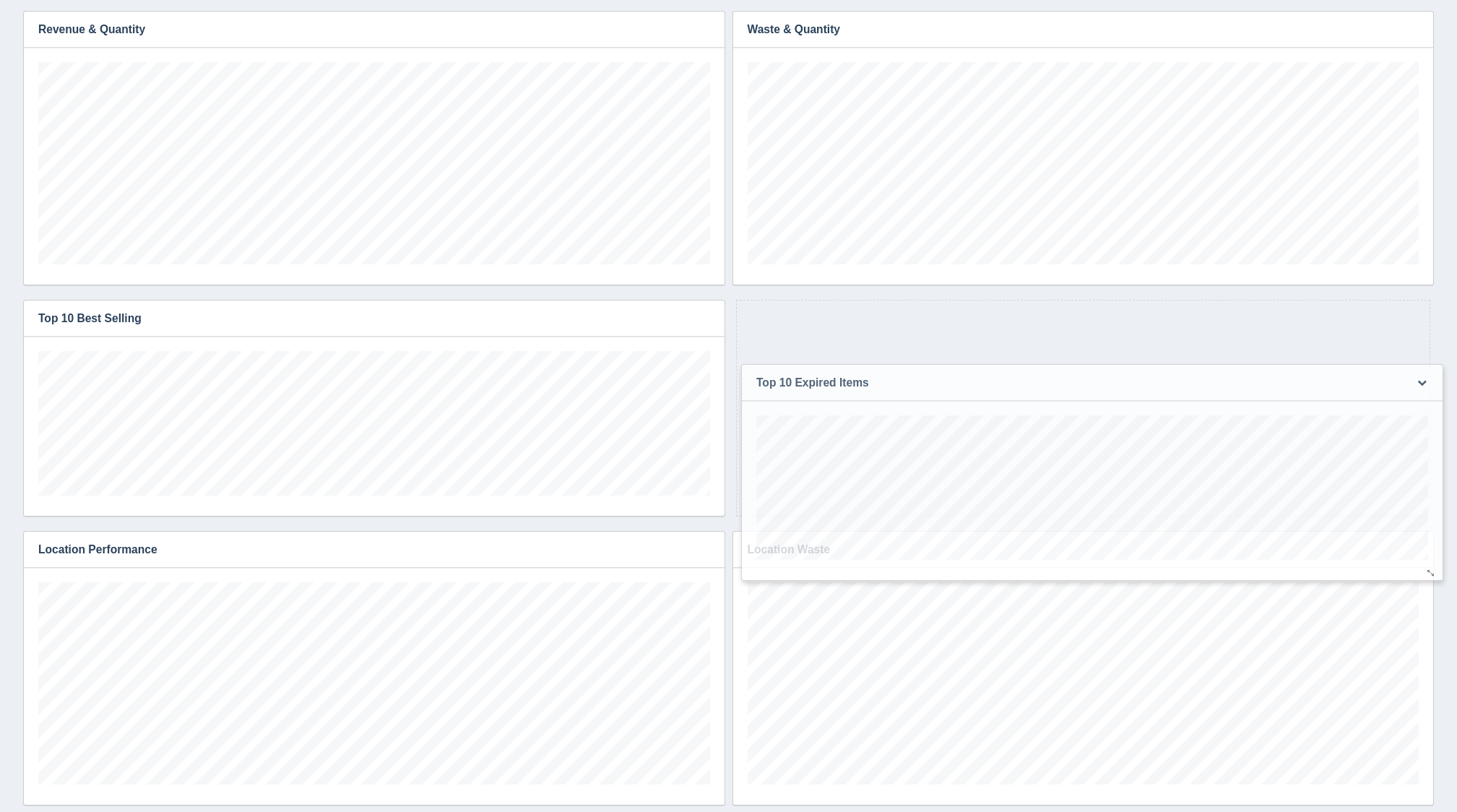
drag, startPoint x: 396, startPoint y: 537, endPoint x: 1113, endPoint y: 387, distance: 732.5
click at [1113, 387] on h3 "Top 10 Expired Items" at bounding box center [1070, 383] width 656 height 36
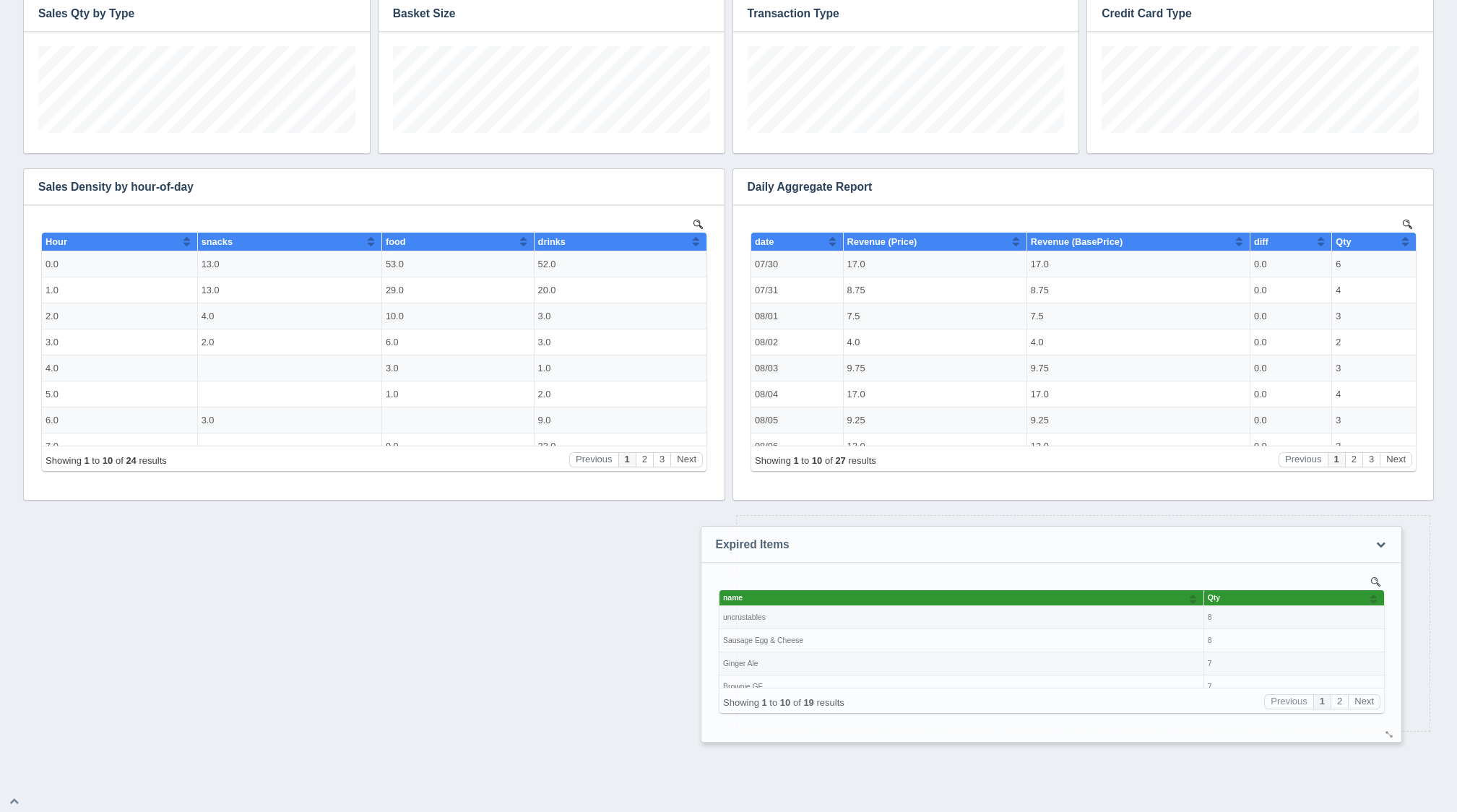
drag, startPoint x: 906, startPoint y: 537, endPoint x: 895, endPoint y: 546, distance: 14.2
click at [893, 546] on h3 "Expired Items" at bounding box center [1030, 544] width 656 height 36
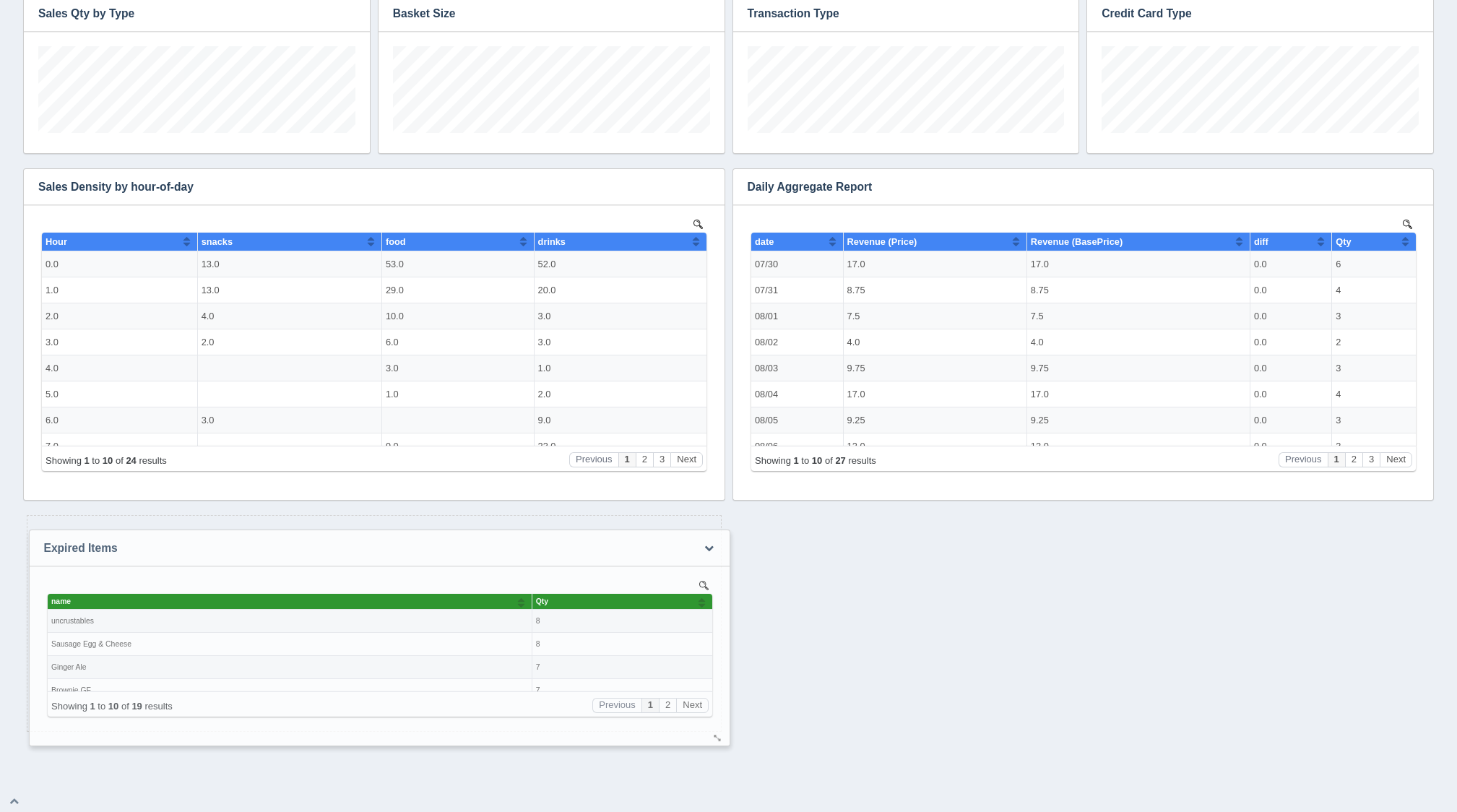
drag, startPoint x: 804, startPoint y: 539, endPoint x: 100, endPoint y: 553, distance: 704.1
click at [100, 553] on h3 "Expired Items" at bounding box center [358, 548] width 656 height 36
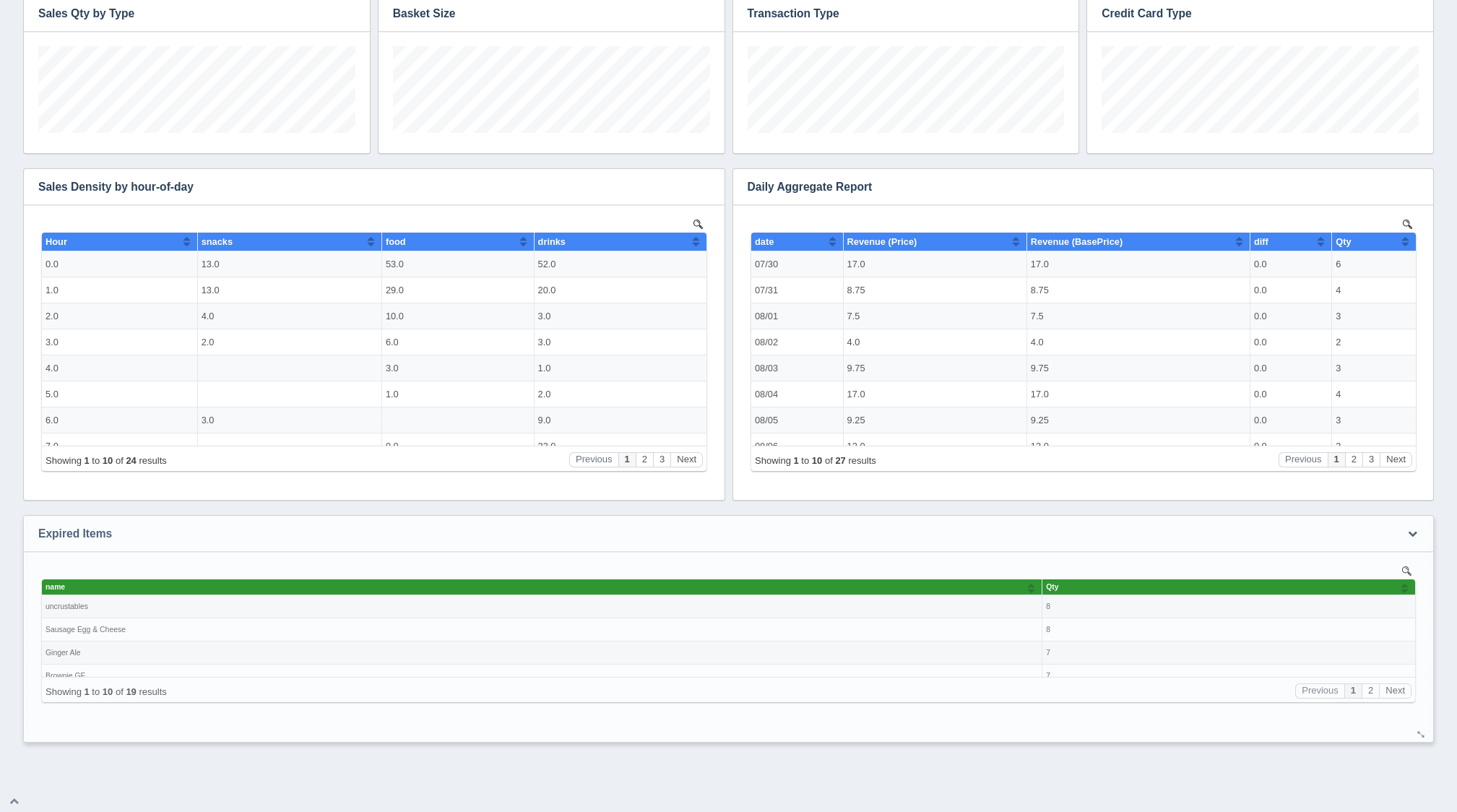
drag, startPoint x: 713, startPoint y: 724, endPoint x: 1422, endPoint y: 734, distance: 709.1
click at [1422, 734] on div at bounding box center [1421, 734] width 12 height 11
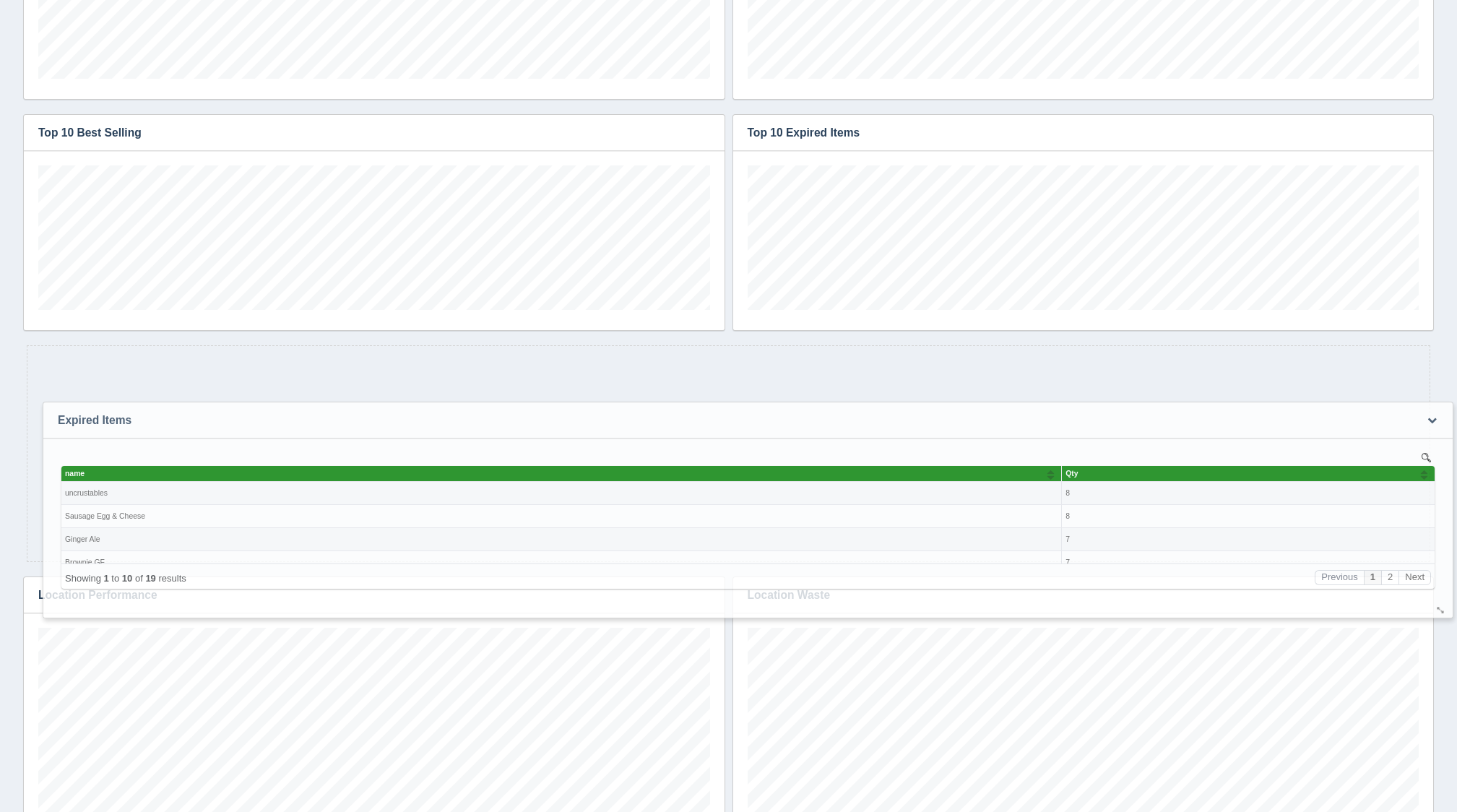
drag, startPoint x: 681, startPoint y: 520, endPoint x: 694, endPoint y: 426, distance: 94.9
click at [694, 426] on h3 "Expired Items" at bounding box center [726, 420] width 1365 height 36
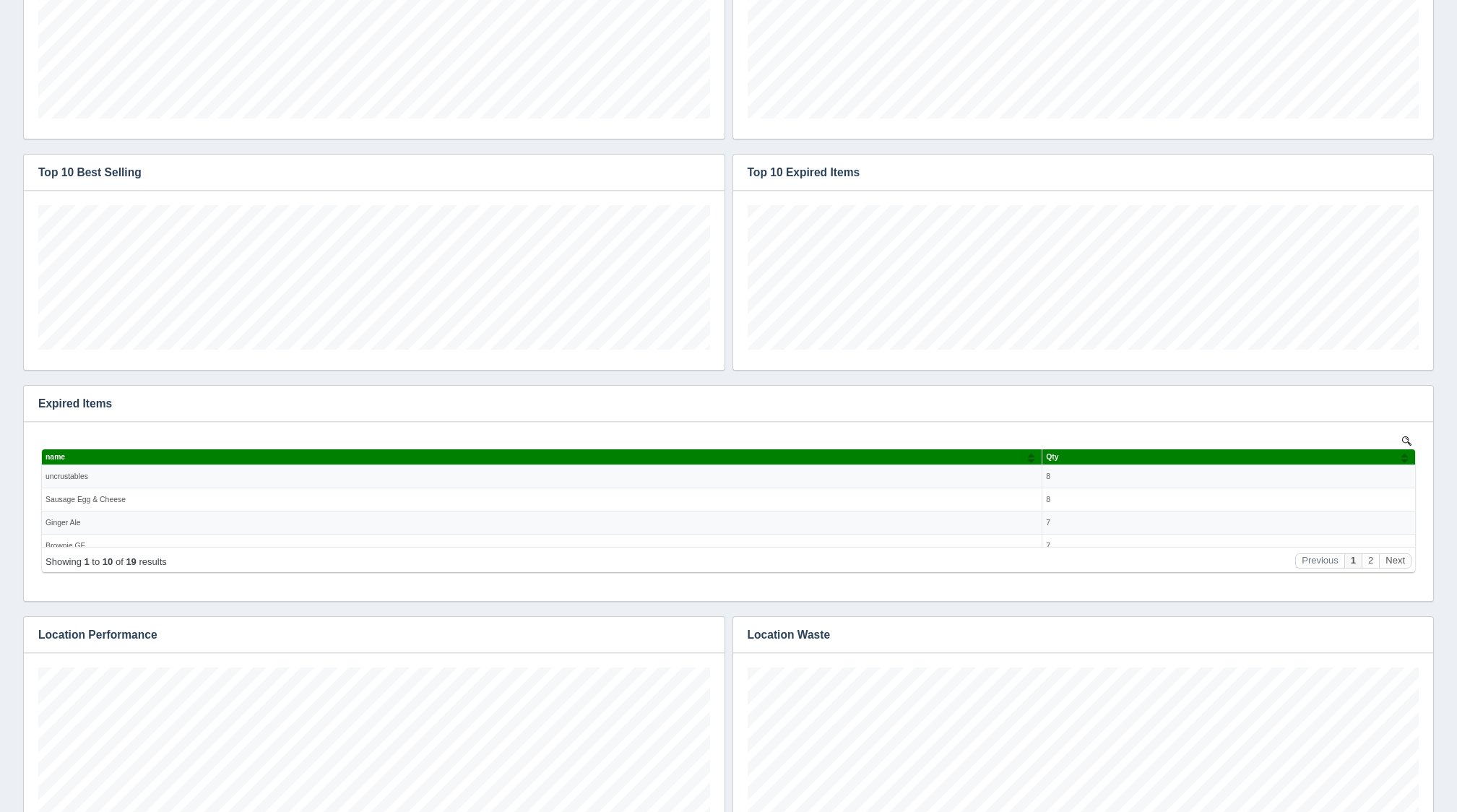
click at [1452, 468] on div "Gettysburg College Hide filters Add visualization Edit dashboard Clone dashboar…" at bounding box center [728, 820] width 1457 height 2336
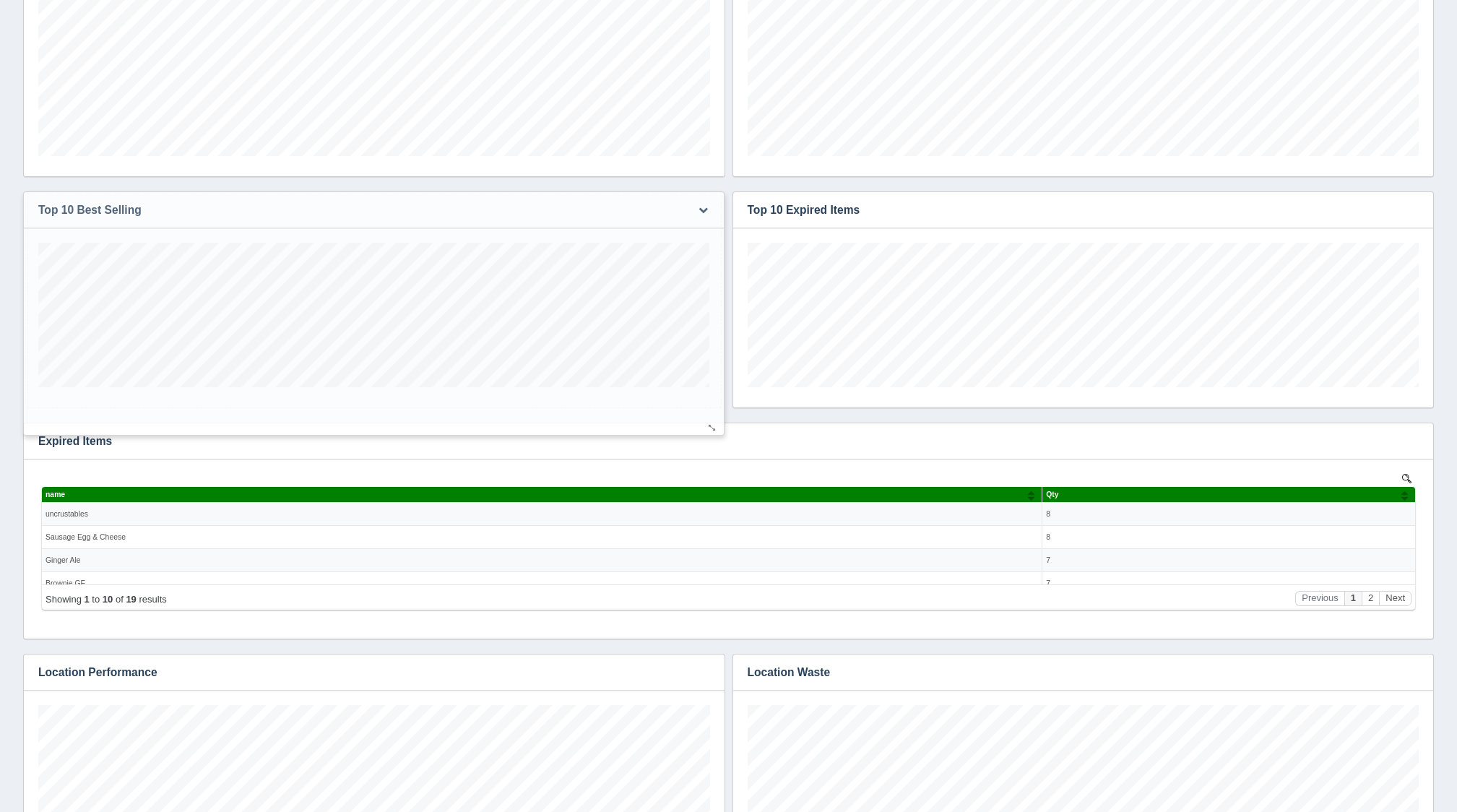
drag, startPoint x: 712, startPoint y: 402, endPoint x: 711, endPoint y: 430, distance: 28.0
click at [711, 430] on div at bounding box center [712, 428] width 12 height 11
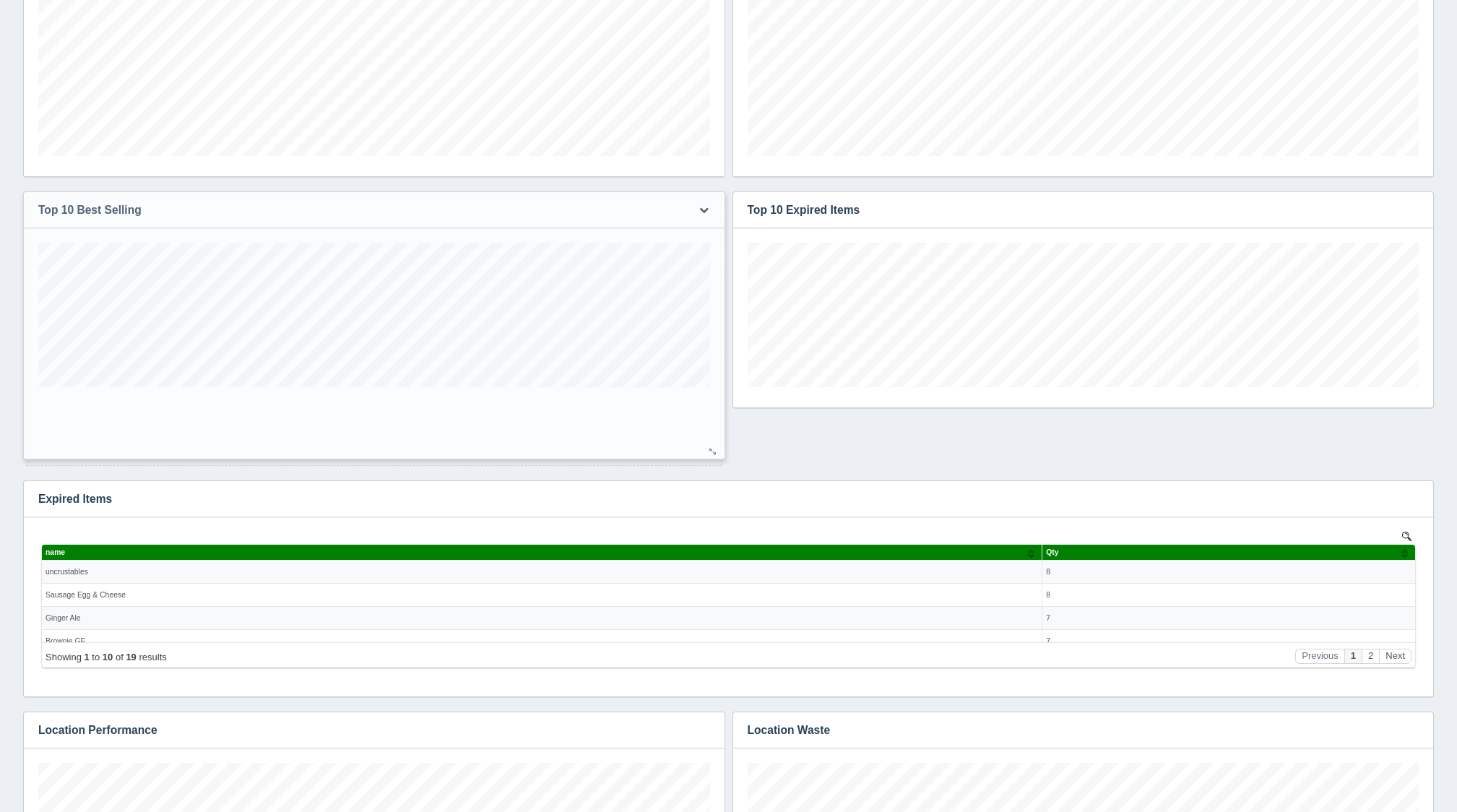
drag, startPoint x: 713, startPoint y: 401, endPoint x: 713, endPoint y: 452, distance: 51.0
click at [713, 452] on div at bounding box center [712, 452] width 12 height 11
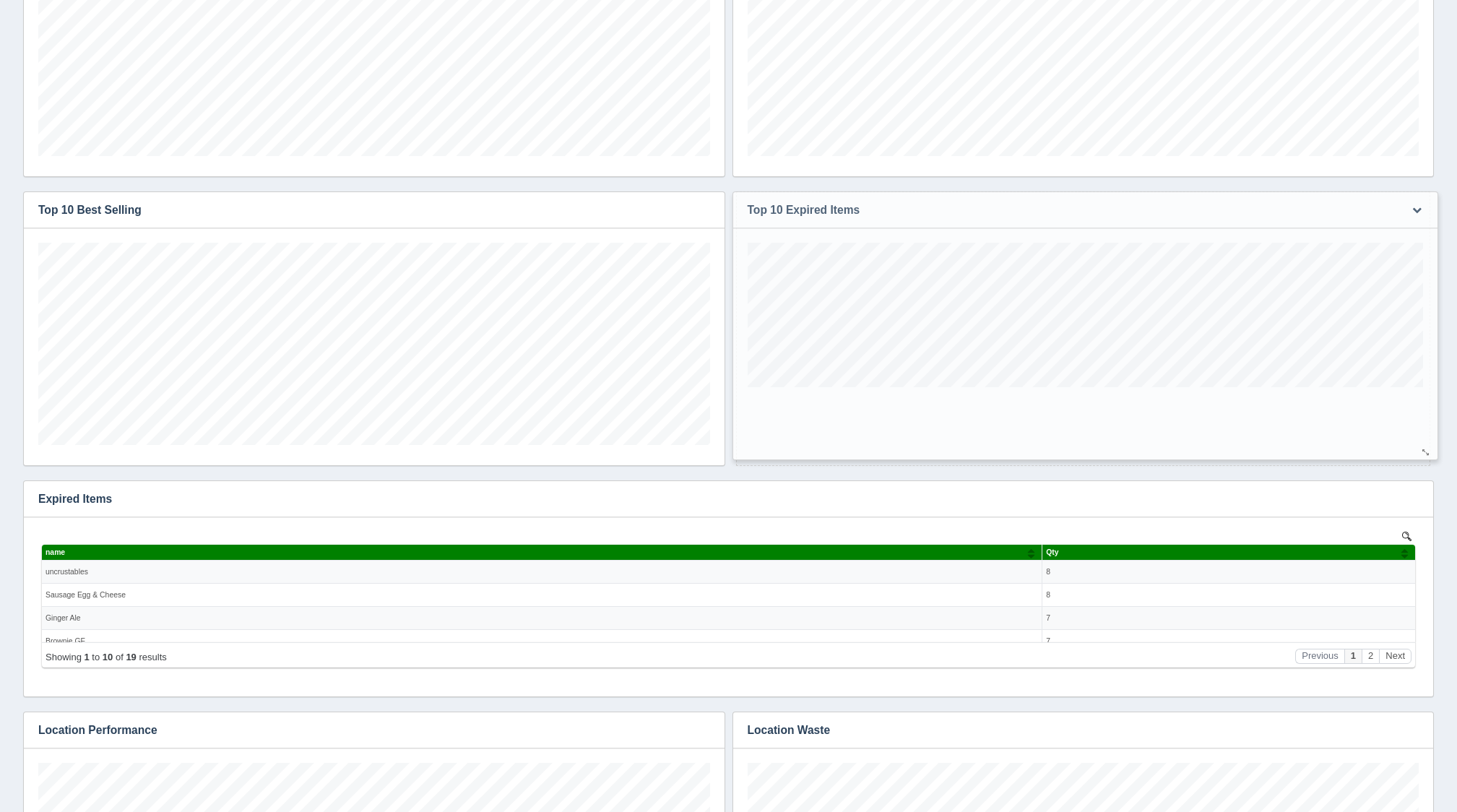
drag, startPoint x: 1421, startPoint y: 400, endPoint x: 1425, endPoint y: 452, distance: 52.2
click at [1425, 452] on div at bounding box center [1425, 452] width 12 height 11
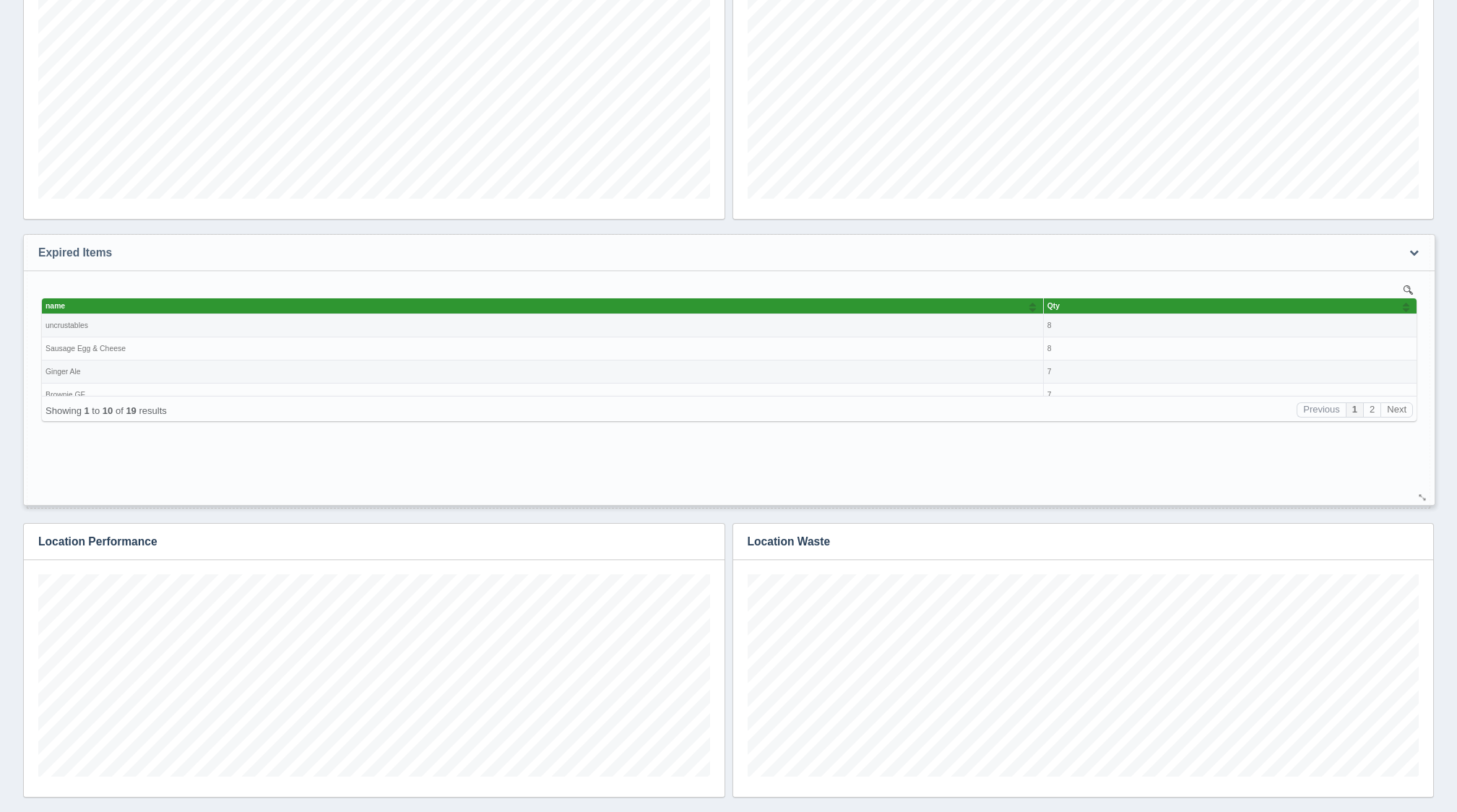
drag, startPoint x: 1422, startPoint y: 443, endPoint x: 1423, endPoint y: 498, distance: 55.0
click at [1423, 498] on div at bounding box center [1423, 497] width 12 height 11
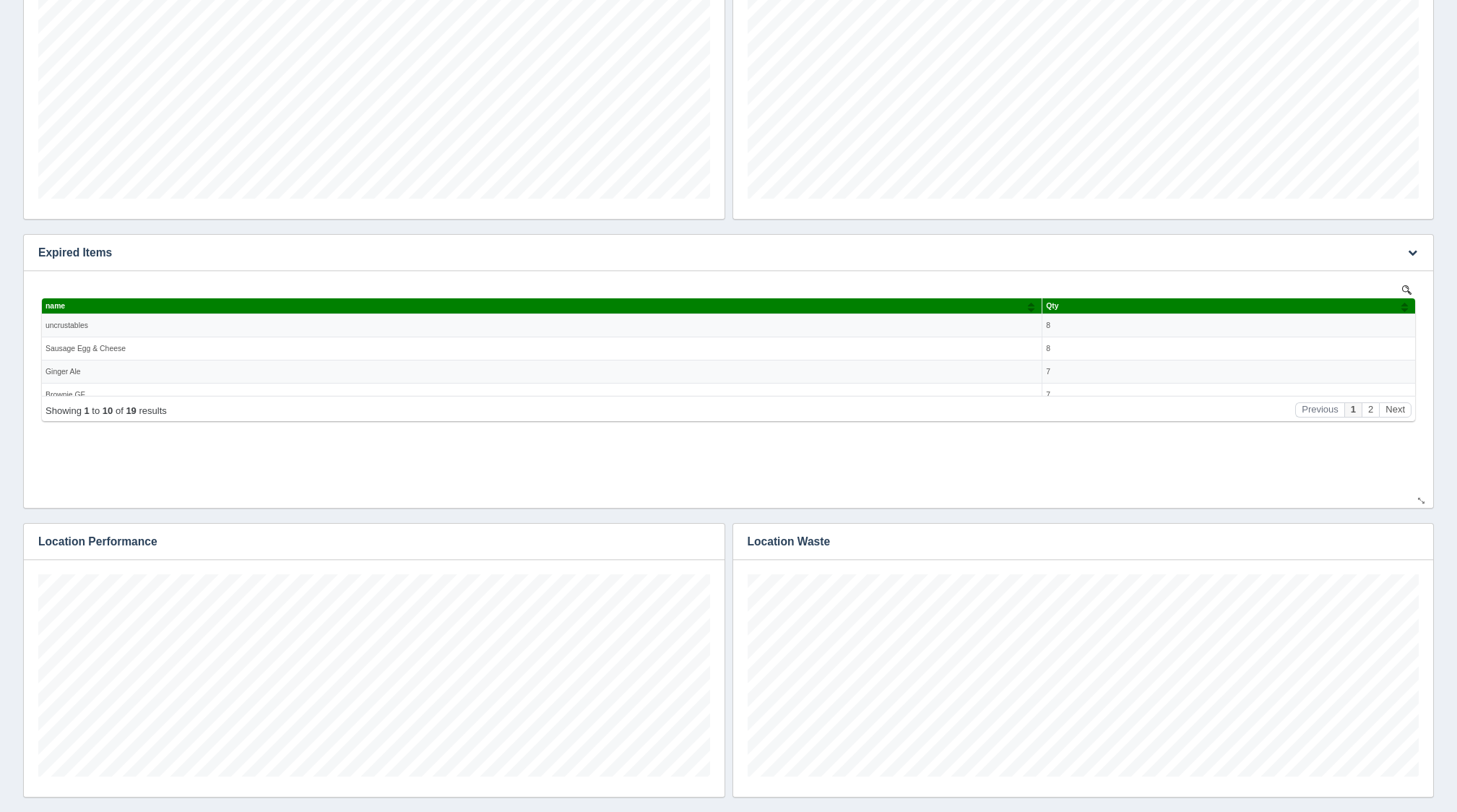
click at [1435, 488] on div "Edit chart Delete chart Download CSV View all results Expired Items No data fou…" at bounding box center [728, 371] width 1418 height 274
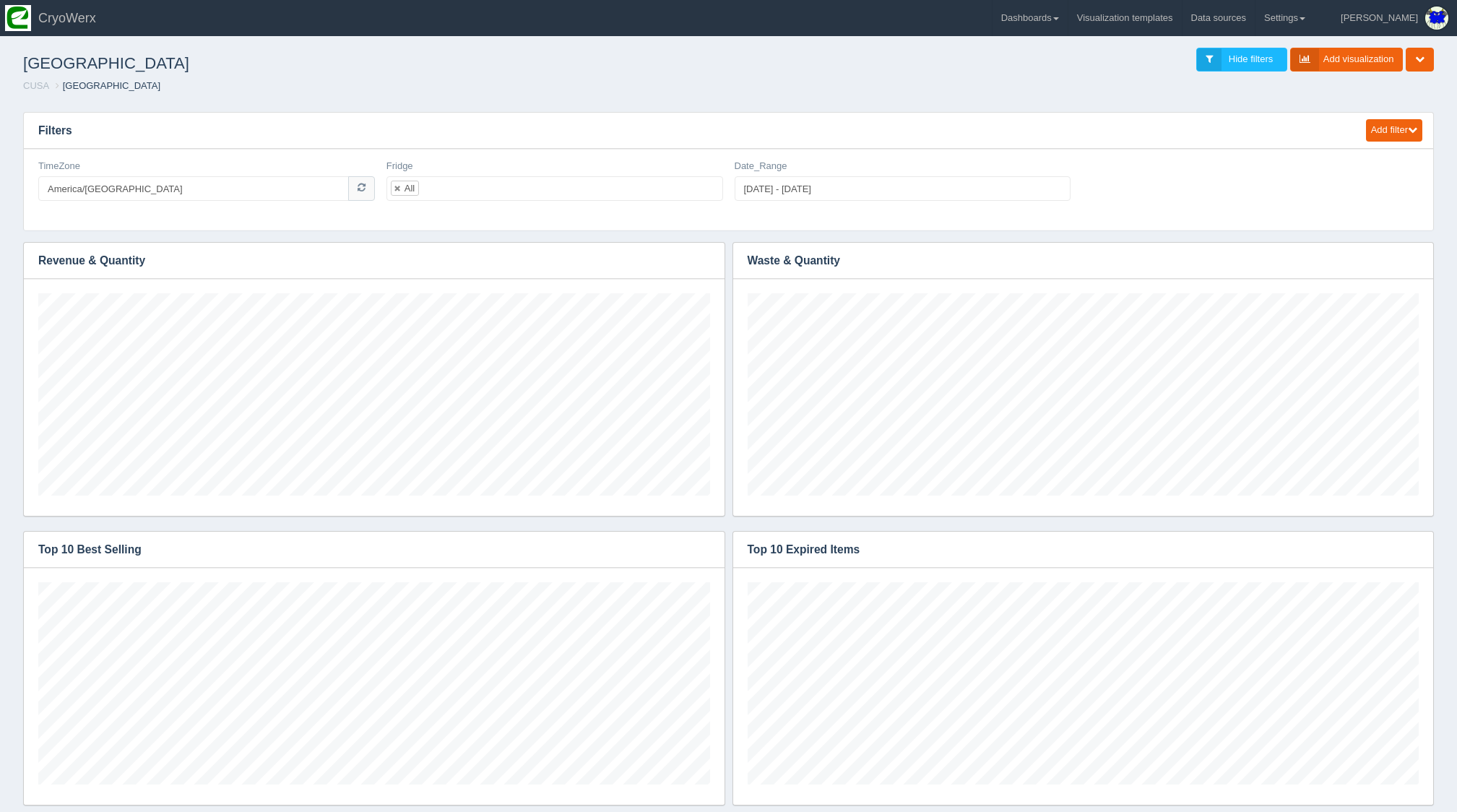
click at [1055, 86] on ol "CUSA Gettysburg College" at bounding box center [728, 86] width 1434 height 14
click at [899, 89] on ol "CUSA Gettysburg College" at bounding box center [728, 86] width 1434 height 14
click at [429, 71] on h1 "[GEOGRAPHIC_DATA]" at bounding box center [376, 63] width 706 height 32
